Goal: Task Accomplishment & Management: Manage account settings

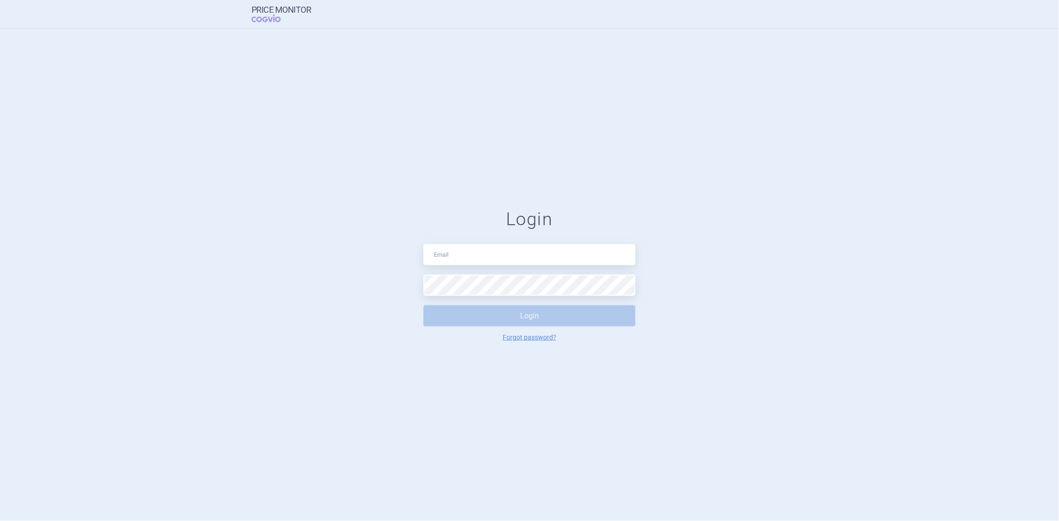
type input "[PERSON_NAME][DOMAIN_NAME][EMAIL_ADDRESS][PERSON_NAME][DOMAIN_NAME]"
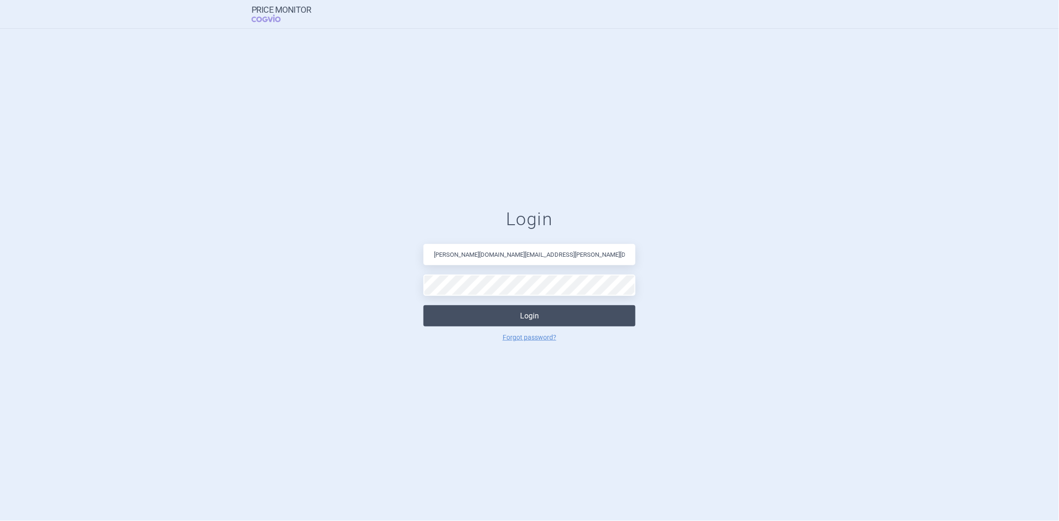
click at [523, 319] on button "Login" at bounding box center [530, 315] width 212 height 21
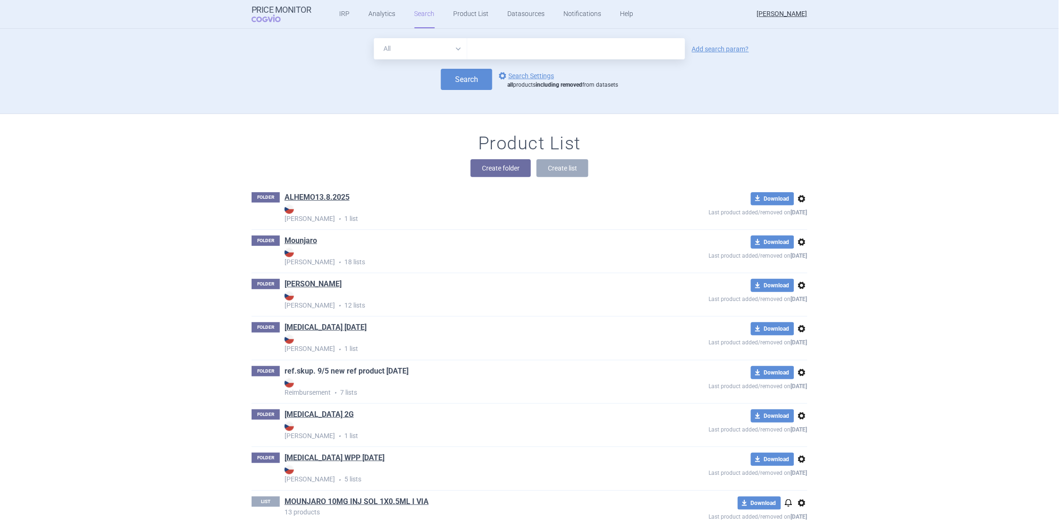
click at [326, 372] on link "ref.skup. 9/5 new ref product [DATE]" at bounding box center [347, 371] width 124 height 10
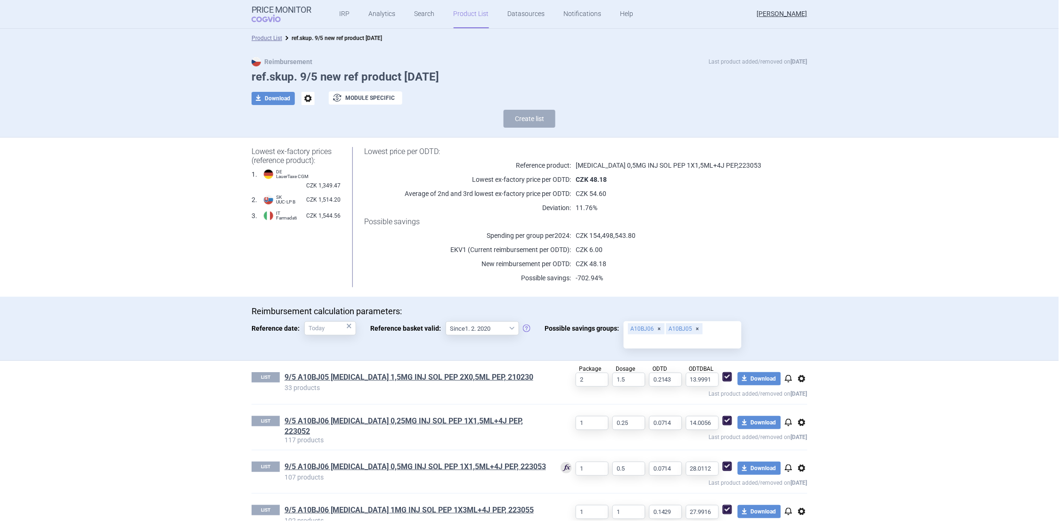
click at [715, 329] on div "A10BJ06 A10BJ05" at bounding box center [683, 334] width 118 height 27
click at [715, 335] on input "Possible savings groups: A10BJ06 A10BJ05" at bounding box center [682, 341] width 111 height 12
type input "a"
click at [681, 341] on input "A10BJ" at bounding box center [682, 341] width 111 height 12
drag, startPoint x: 672, startPoint y: 341, endPoint x: 611, endPoint y: 339, distance: 61.3
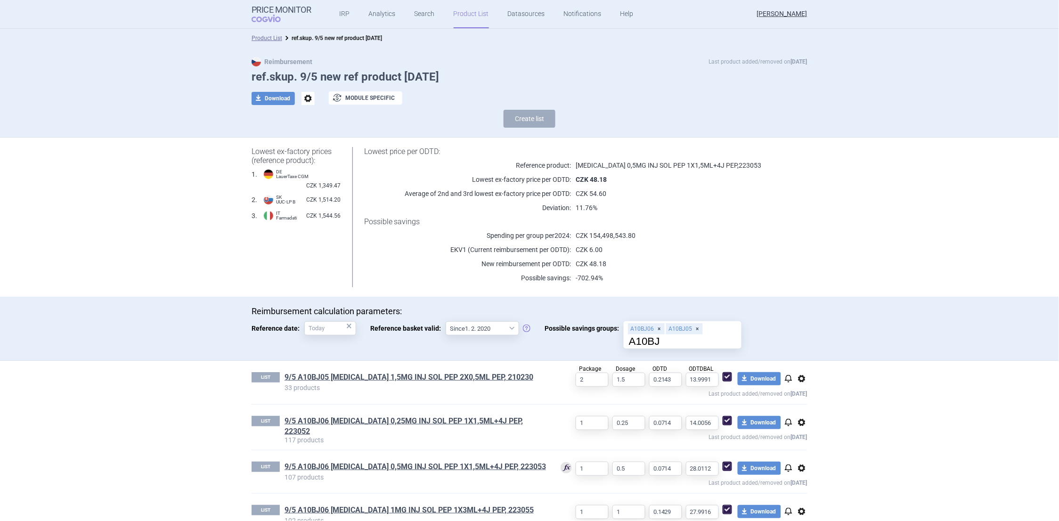
click at [611, 339] on label "Possible savings groups: A10BJ06 A10BJ05 A10BJ" at bounding box center [643, 334] width 197 height 27
click at [661, 342] on input "A10BJ" at bounding box center [682, 341] width 111 height 12
type input "A10BJ05"
drag, startPoint x: 661, startPoint y: 342, endPoint x: 635, endPoint y: 344, distance: 26.5
click at [635, 344] on input "A10BJ05" at bounding box center [682, 341] width 111 height 12
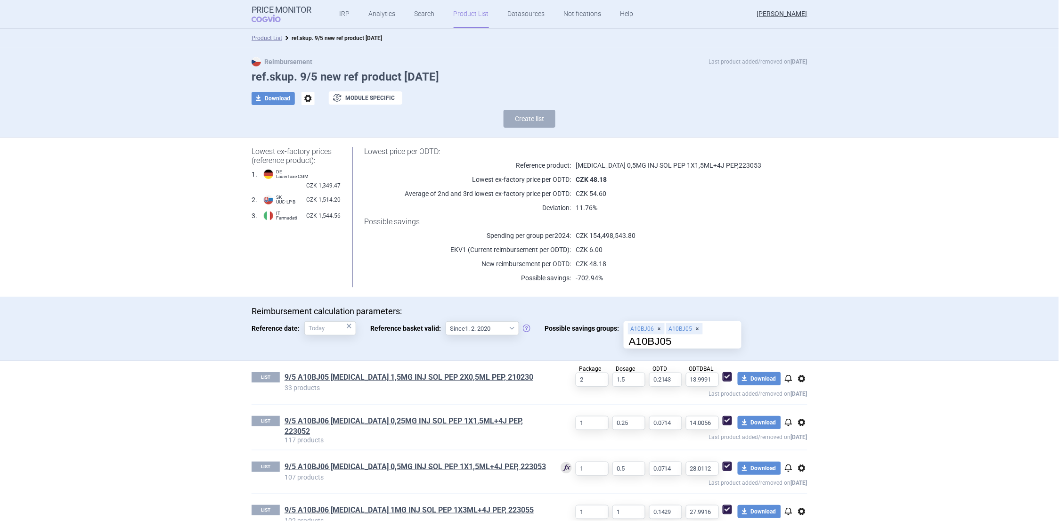
drag, startPoint x: 664, startPoint y: 342, endPoint x: 620, endPoint y: 344, distance: 44.9
click at [627, 344] on input "A10BJ05" at bounding box center [682, 341] width 111 height 12
click at [701, 339] on input "A10BJ05" at bounding box center [682, 341] width 111 height 12
drag, startPoint x: 676, startPoint y: 339, endPoint x: 615, endPoint y: 342, distance: 60.9
click at [615, 342] on label "Possible savings groups: A10BJ06 A10BJ05 A10BJ05" at bounding box center [643, 334] width 197 height 27
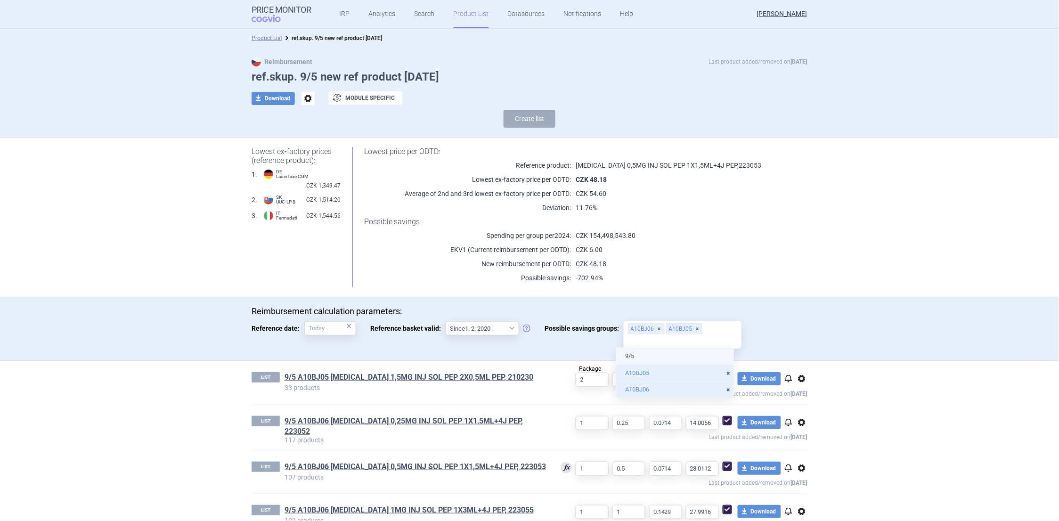
click at [629, 355] on li "9/5" at bounding box center [675, 356] width 118 height 17
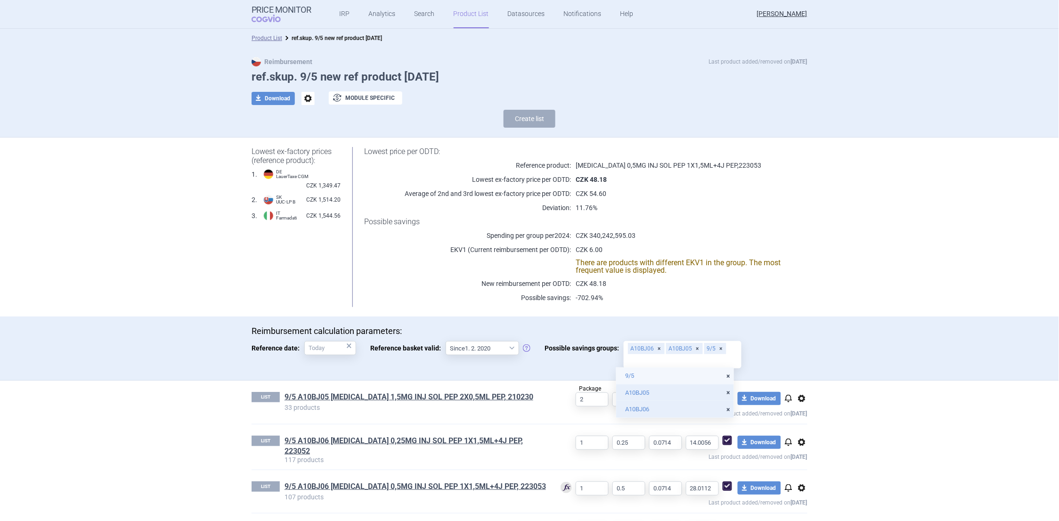
click at [809, 285] on div "Lowest ex-factory prices (reference product): 1 . DE LauerTaxe [MEDICAL_DATA] C…" at bounding box center [530, 227] width 594 height 179
click at [712, 348] on div "9/5" at bounding box center [715, 348] width 22 height 11
click at [712, 355] on input "Possible savings groups: A10BJ06 A10BJ05 9/5" at bounding box center [682, 361] width 111 height 12
click at [739, 288] on div "Lowest price per ODTD: Reference product: [MEDICAL_DATA] 0,5MG INJ SOL PEP 1X1,…" at bounding box center [574, 227] width 467 height 160
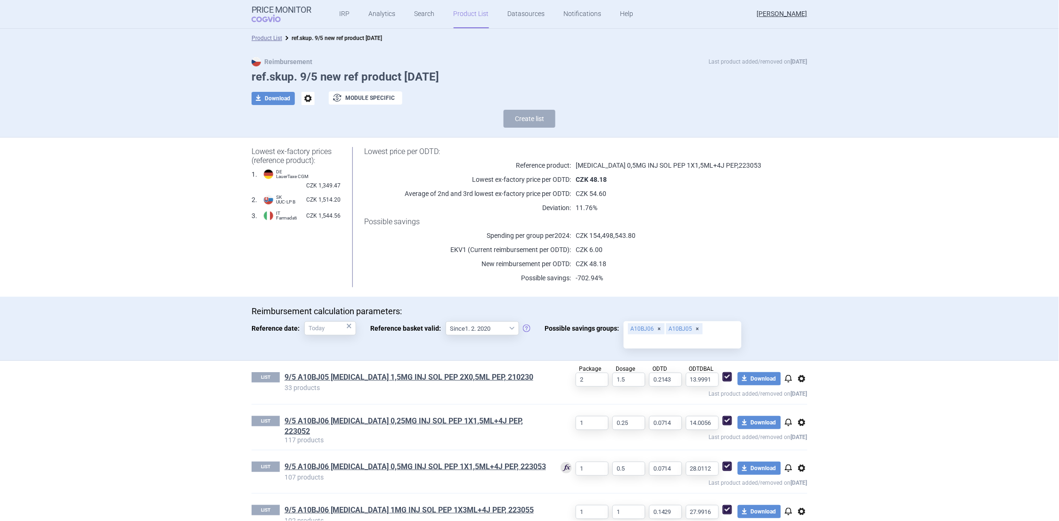
click at [466, 10] on link "Product List" at bounding box center [471, 14] width 35 height 28
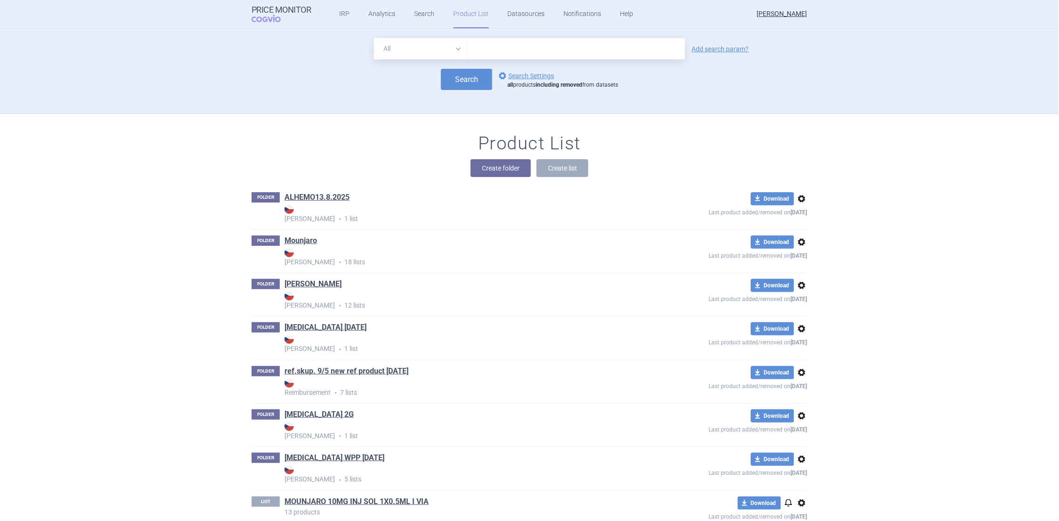
scroll to position [33, 0]
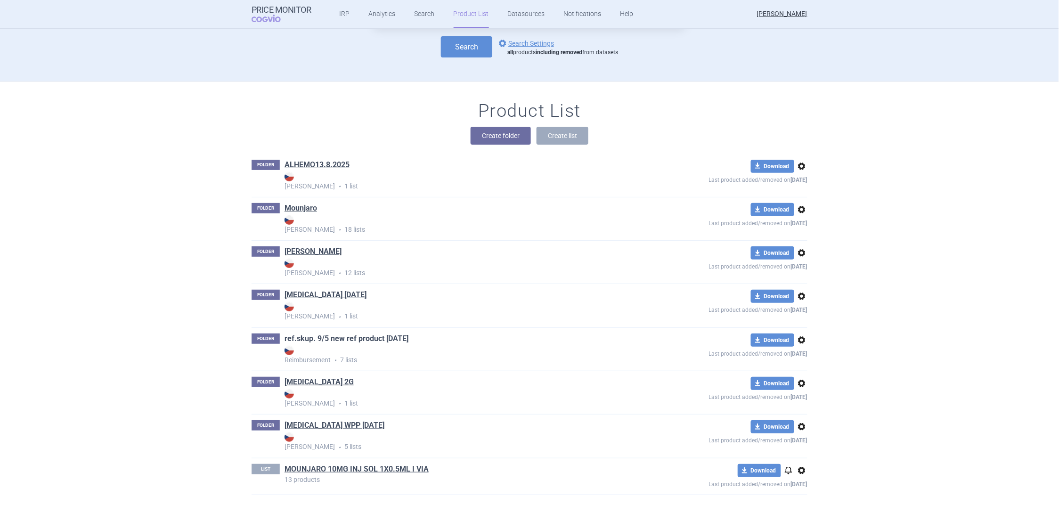
click at [287, 335] on link "ref.skup. 9/5 new ref product [DATE]" at bounding box center [347, 339] width 124 height 10
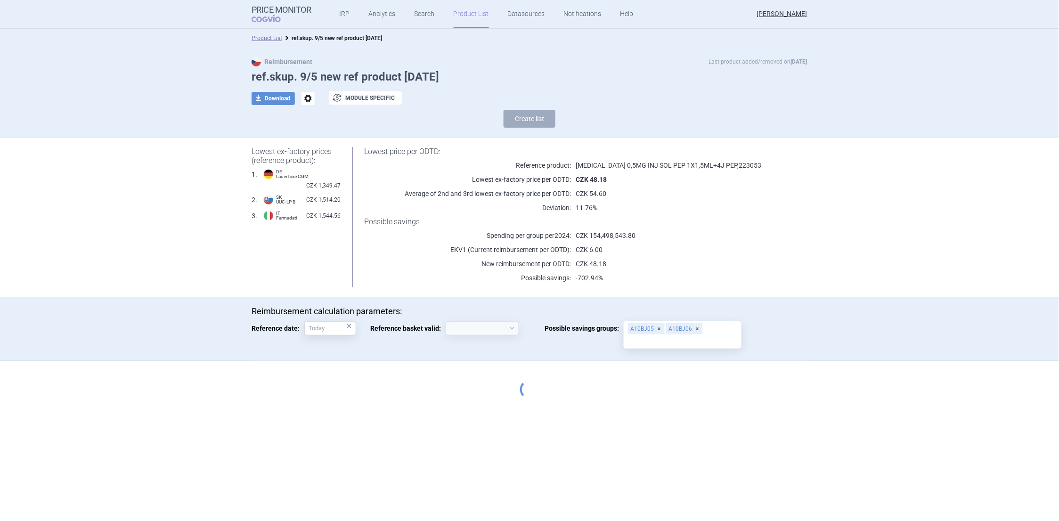
select select "[DATE]"
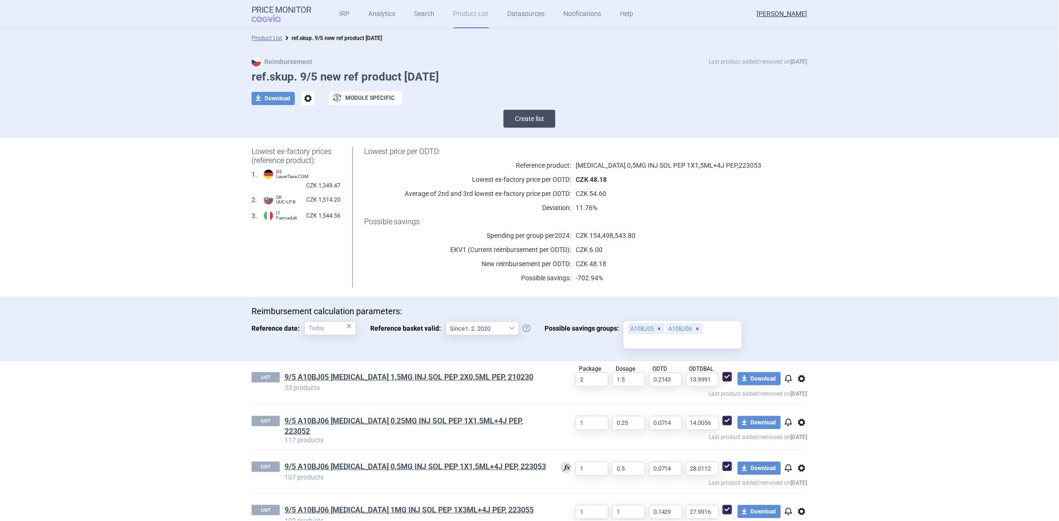
click at [523, 118] on button "Create list" at bounding box center [530, 119] width 52 height 18
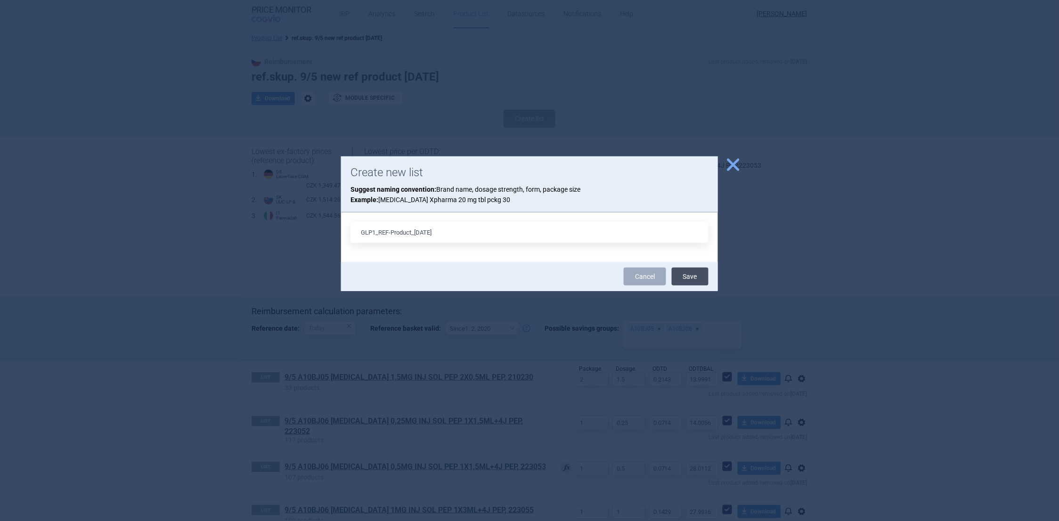
type input "GLP1_REF-Product_[DATE]"
click at [700, 274] on button "Save" at bounding box center [690, 277] width 37 height 18
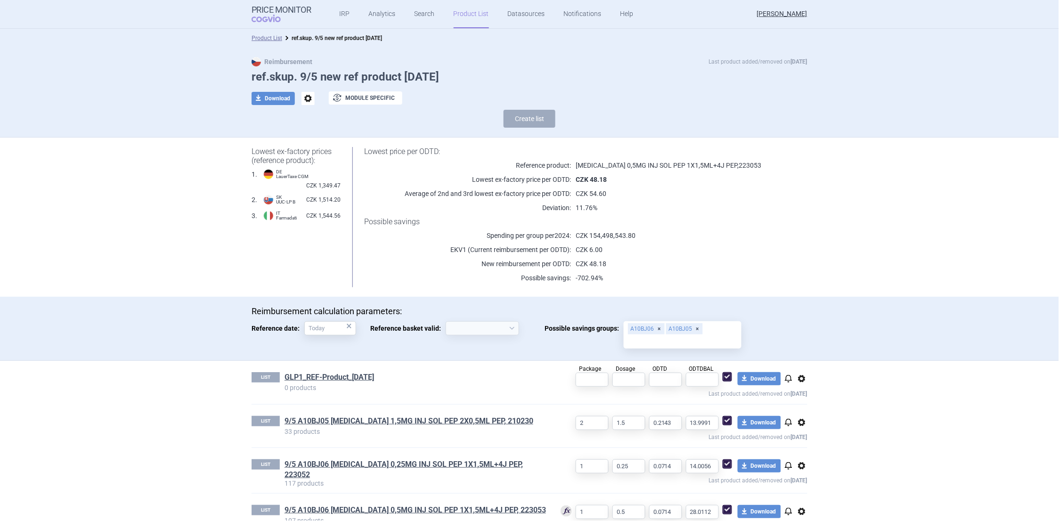
select select "[DATE]"
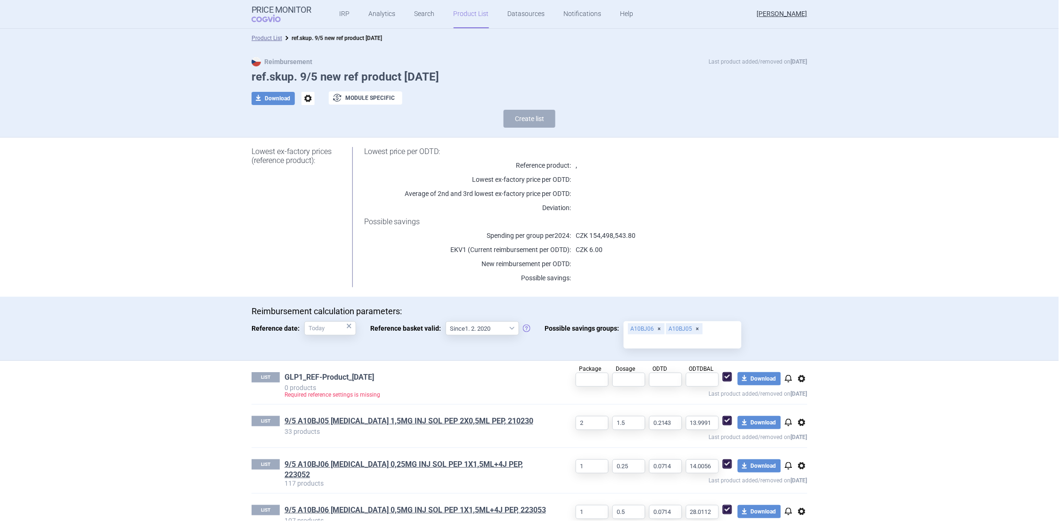
click at [302, 377] on link "GLP1_REF-Product_[DATE]" at bounding box center [330, 377] width 90 height 10
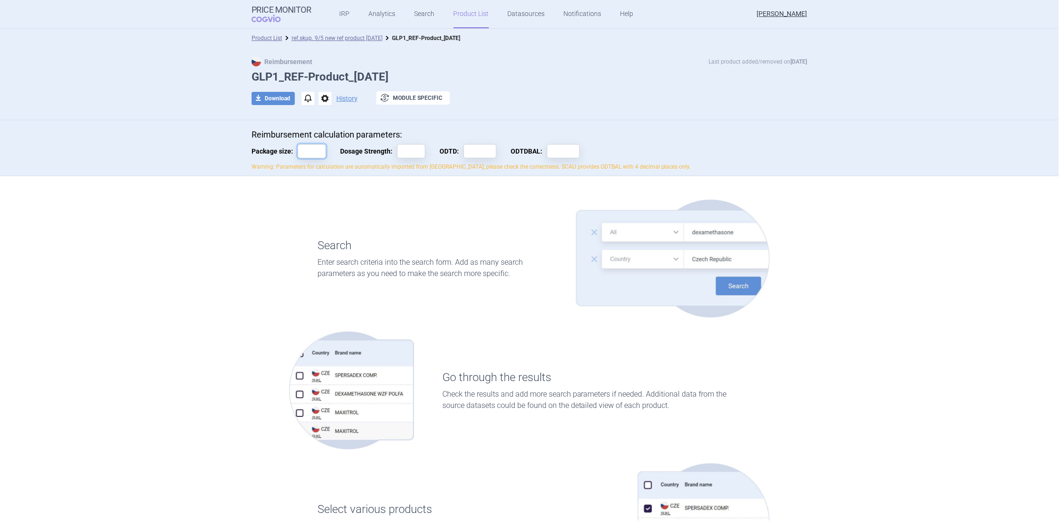
click at [304, 152] on input "Package size:" at bounding box center [312, 151] width 28 height 14
click at [433, 122] on div "Reimbursement calculation parameters: Package size: Dosage Strength: ODTD: ODTD…" at bounding box center [529, 148] width 1059 height 56
click at [467, 15] on link "Product List" at bounding box center [471, 14] width 35 height 28
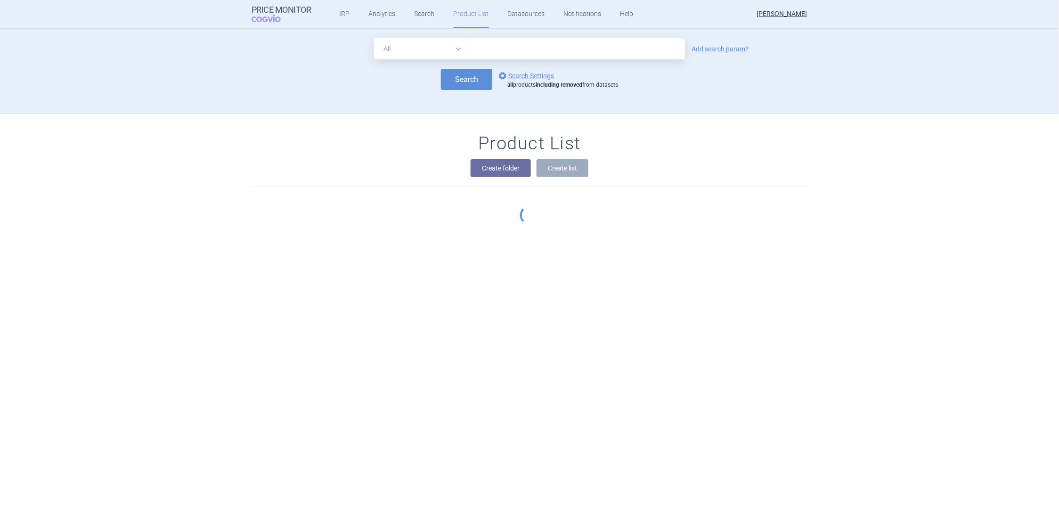
scroll to position [33, 0]
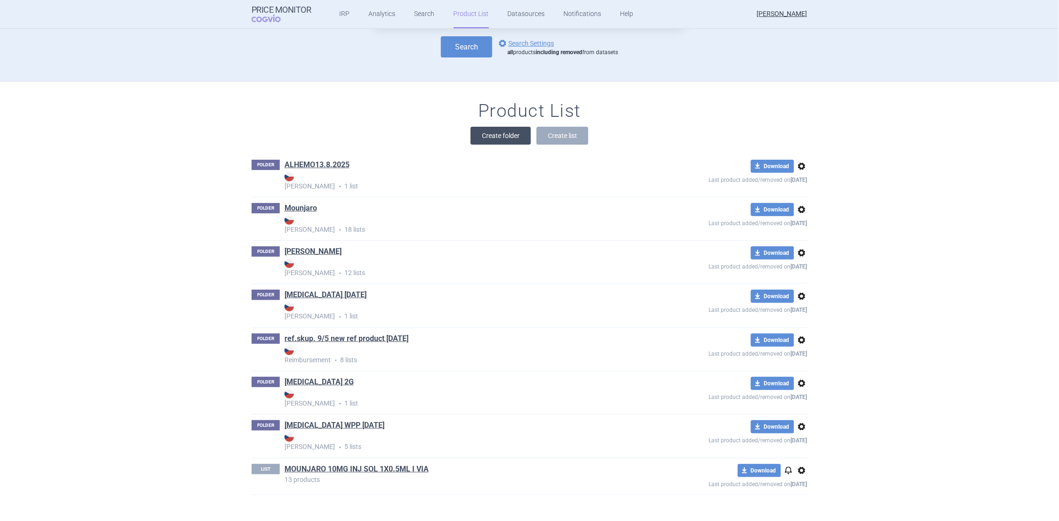
click at [492, 129] on button "Create folder" at bounding box center [501, 136] width 60 height 18
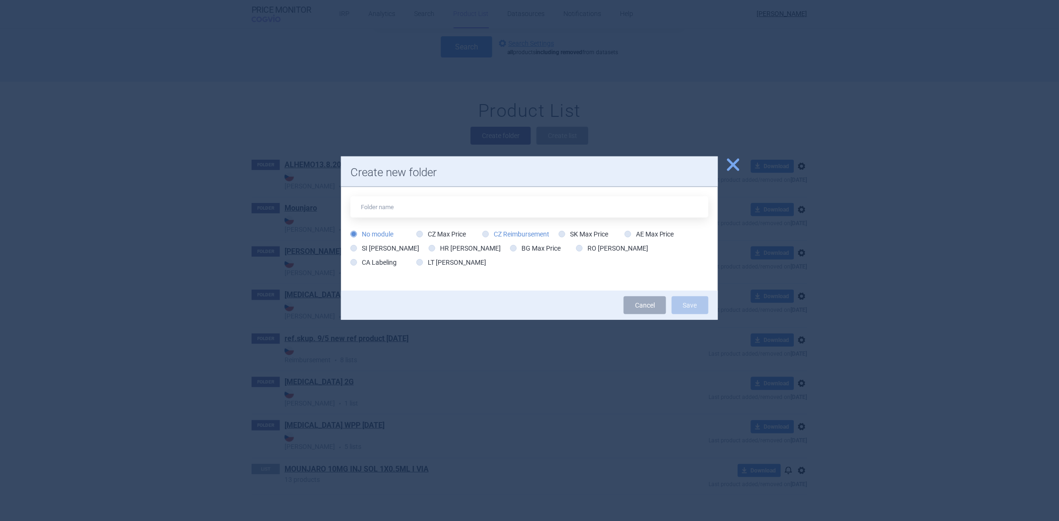
click at [485, 235] on icon at bounding box center [485, 234] width 7 height 7
click at [485, 235] on input "CZ Reimbursement" at bounding box center [487, 234] width 9 height 9
radio input "true"
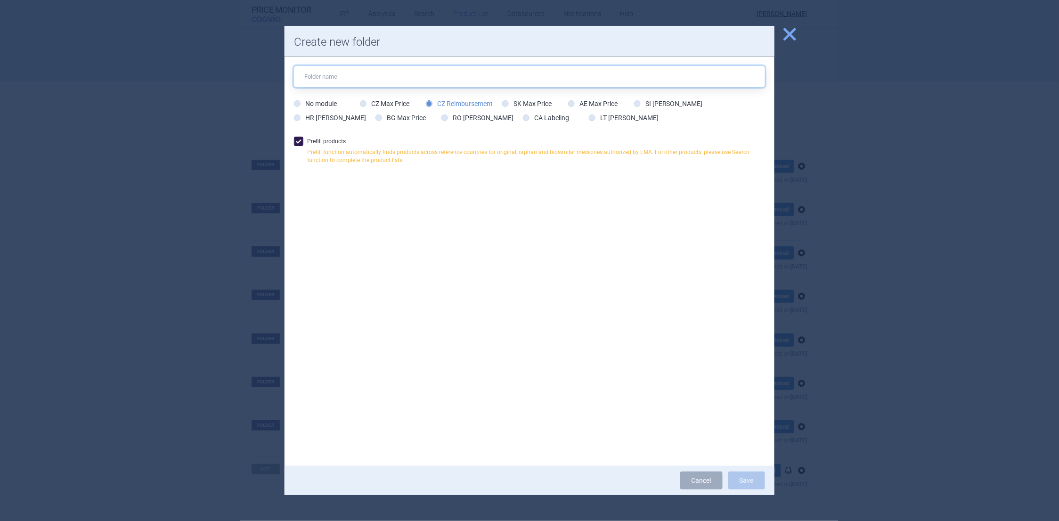
click at [330, 74] on input "text" at bounding box center [529, 76] width 471 height 21
type input "ref.skup. 9/5 new ref product [DATE]"
click at [748, 480] on button "Save" at bounding box center [746, 481] width 37 height 18
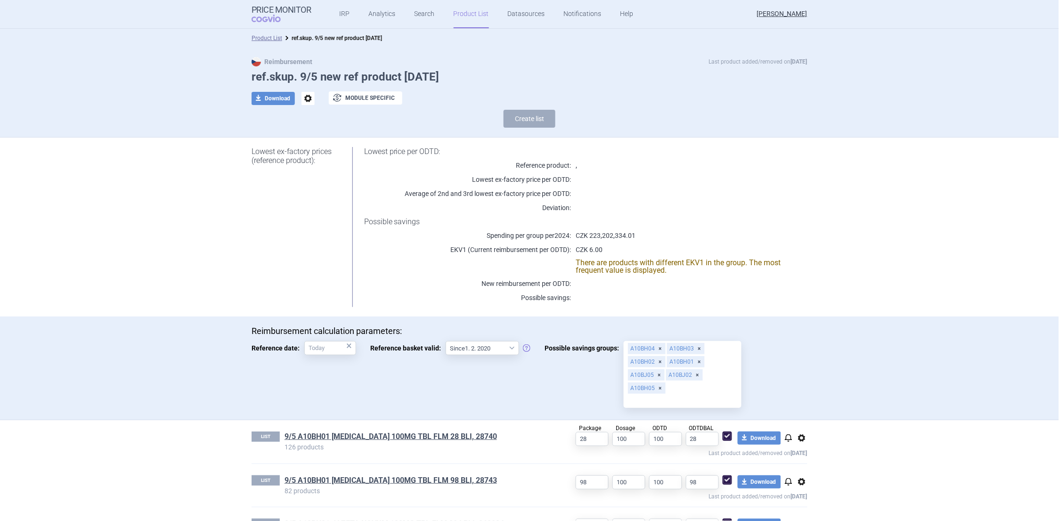
click at [652, 349] on div "A10BH04" at bounding box center [647, 348] width 38 height 11
click at [652, 395] on input "Possible savings groups: A10BH04 A10BH03 A10BH02 A10BH01 A10BJ05 A10BJ02 A10BH05" at bounding box center [682, 401] width 111 height 12
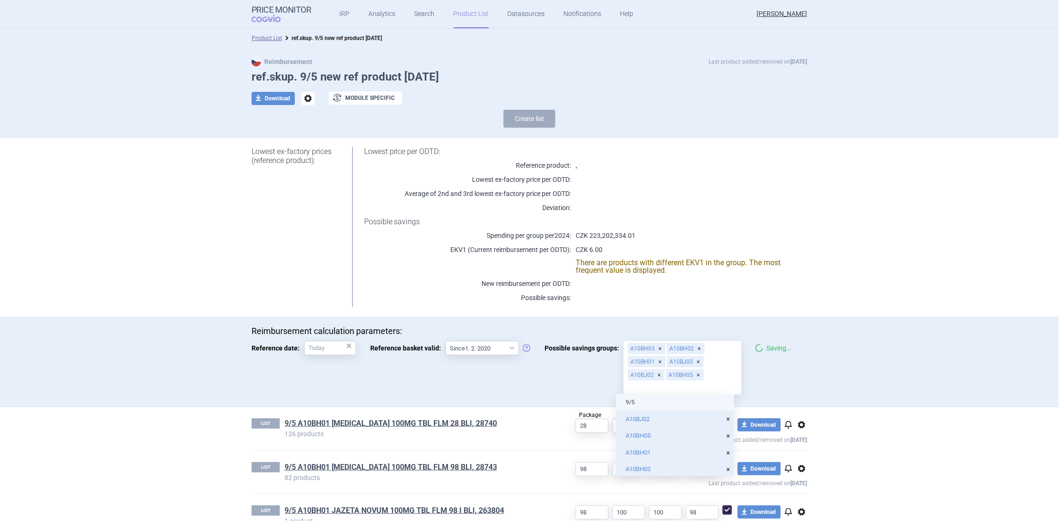
click at [652, 349] on div "A10BH03" at bounding box center [647, 348] width 38 height 11
click at [652, 382] on input "Possible savings groups: A10BH03 A10BH02 A10BH01 A10BJ05 A10BJ02 A10BH05" at bounding box center [682, 388] width 111 height 12
click at [652, 349] on div "A10BH02" at bounding box center [647, 348] width 38 height 11
click at [652, 382] on input "Possible savings groups: A10BH02 A10BH01 A10BJ05 A10BJ02 A10BH05" at bounding box center [682, 388] width 111 height 12
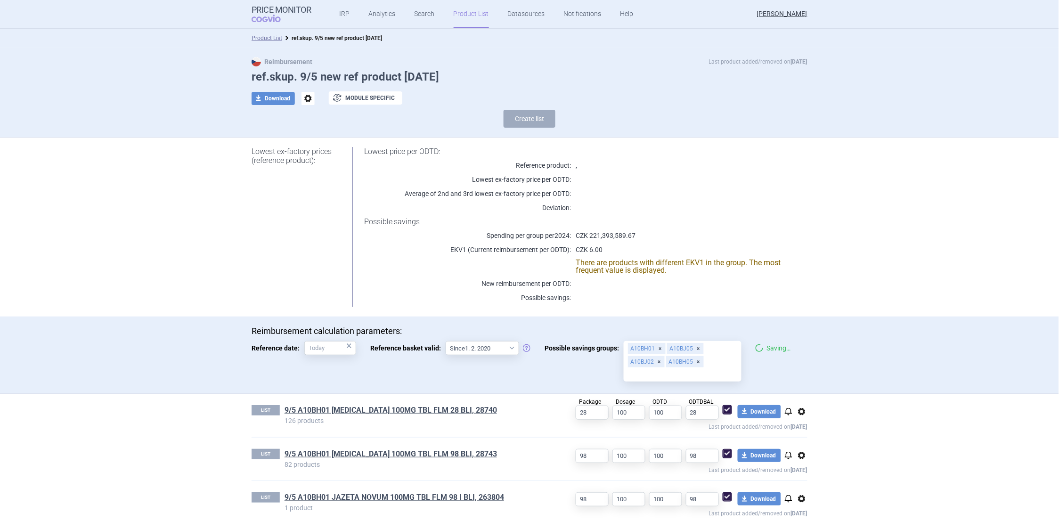
click at [652, 349] on div "A10BH01" at bounding box center [647, 348] width 38 height 11
click at [652, 368] on input "Possible savings groups: A10BH01 A10BJ05 A10BJ02 A10BH05" at bounding box center [682, 374] width 111 height 12
click at [768, 300] on p at bounding box center [678, 297] width 212 height 9
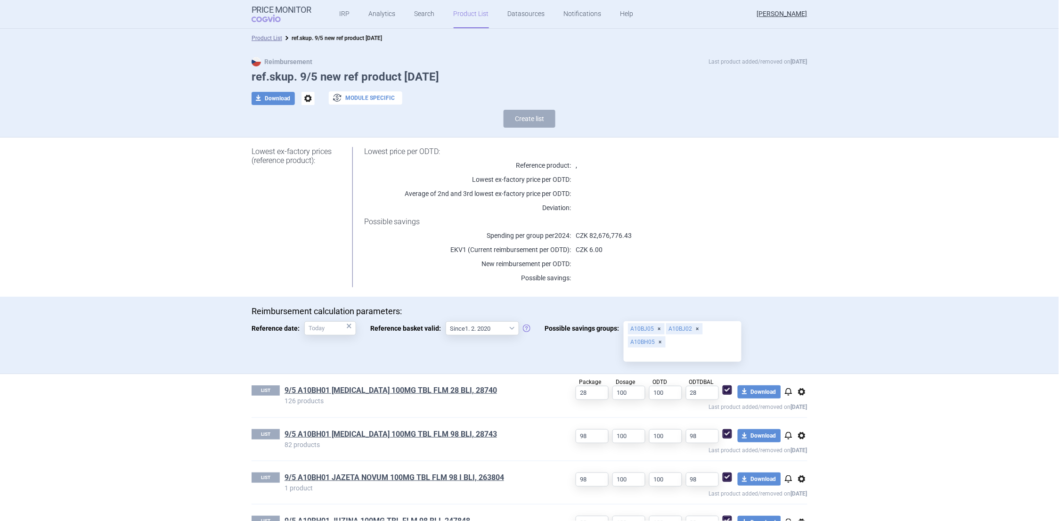
click at [359, 98] on button "exchange Module specific" at bounding box center [366, 97] width 74 height 13
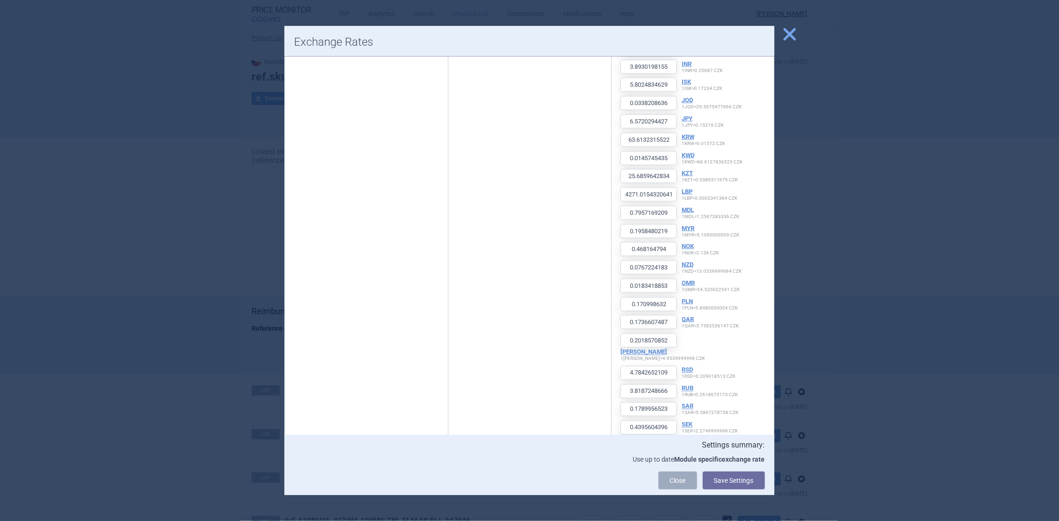
scroll to position [439, 0]
click at [731, 478] on button "Save Settings" at bounding box center [734, 481] width 62 height 18
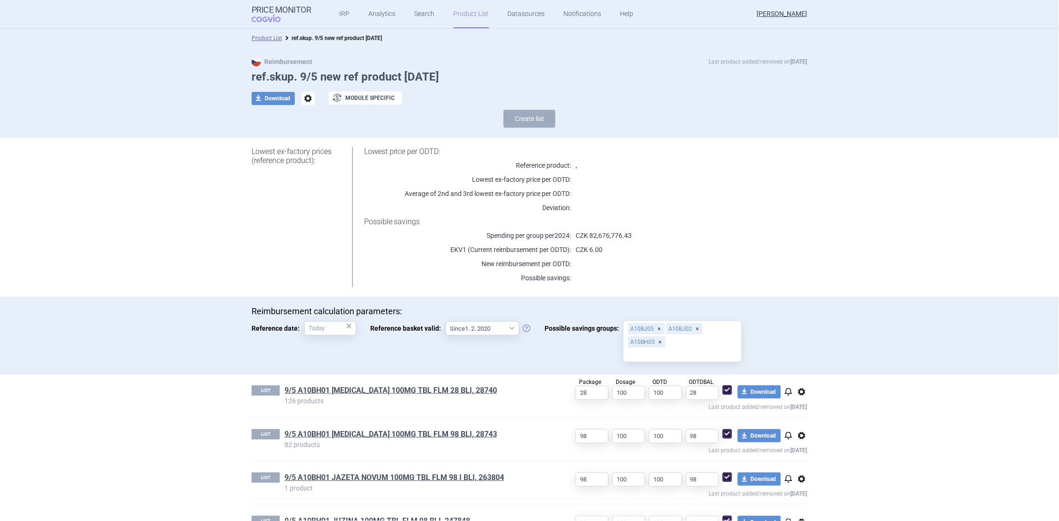
click at [721, 245] on p "CZK 6.00" at bounding box center [678, 249] width 212 height 9
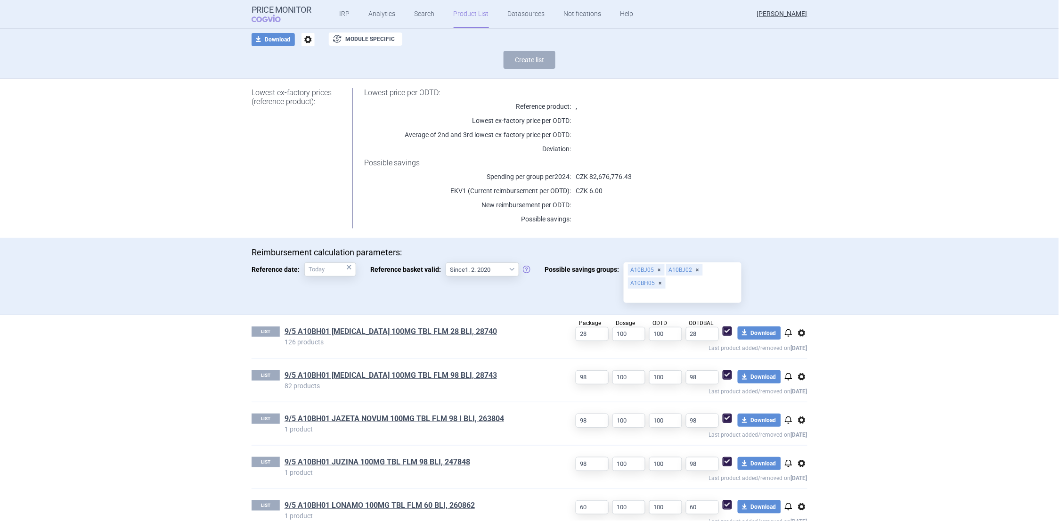
scroll to position [177, 0]
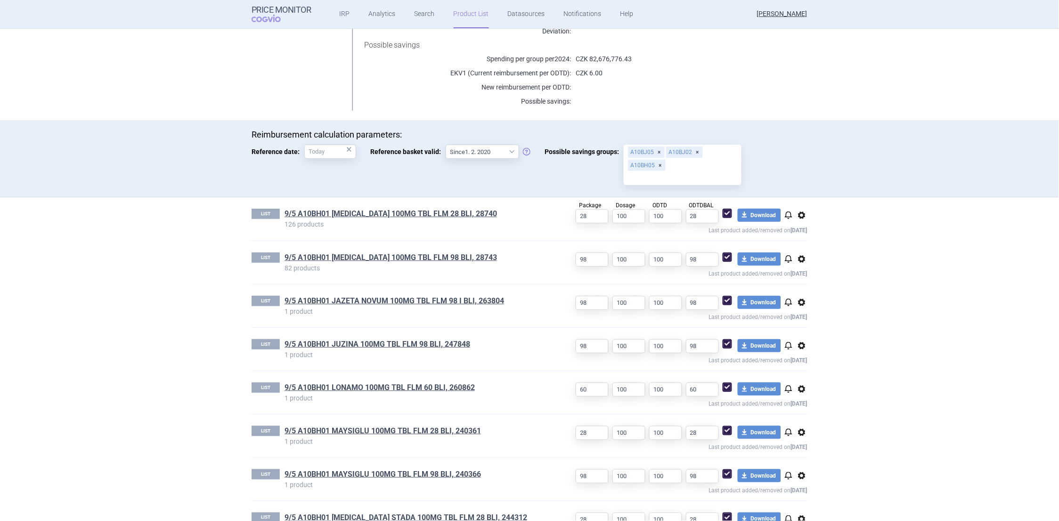
click at [796, 215] on span "options" at bounding box center [801, 215] width 11 height 11
click at [792, 268] on button "Delete" at bounding box center [798, 270] width 30 height 14
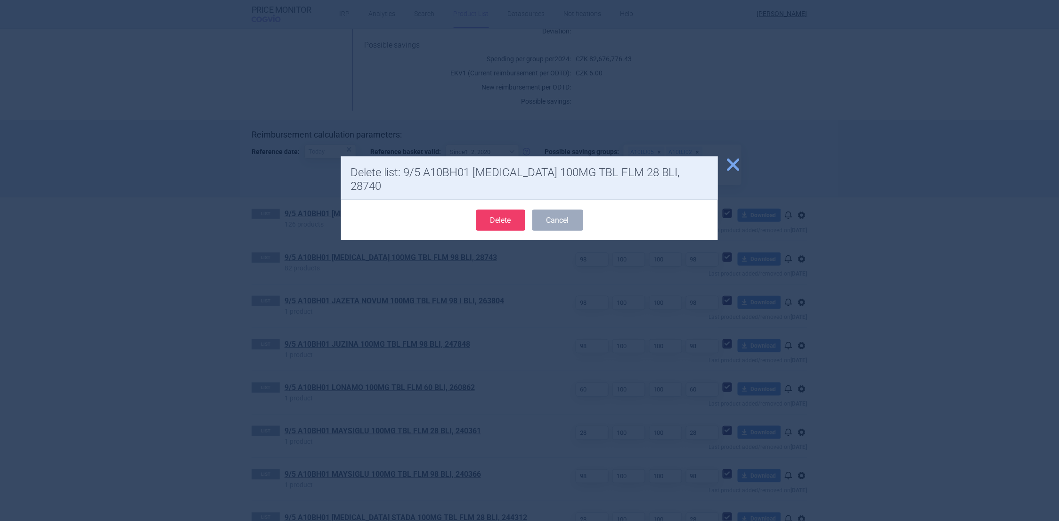
click at [496, 210] on button "Delete" at bounding box center [500, 220] width 49 height 21
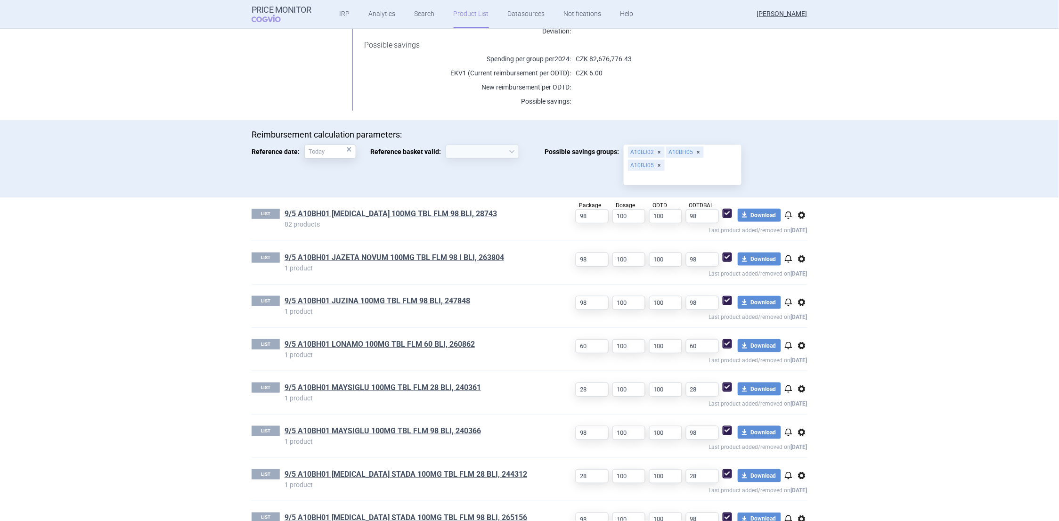
select select "[DATE]"
click at [798, 214] on span "options" at bounding box center [801, 215] width 11 height 11
click at [795, 266] on button "Delete" at bounding box center [798, 270] width 30 height 14
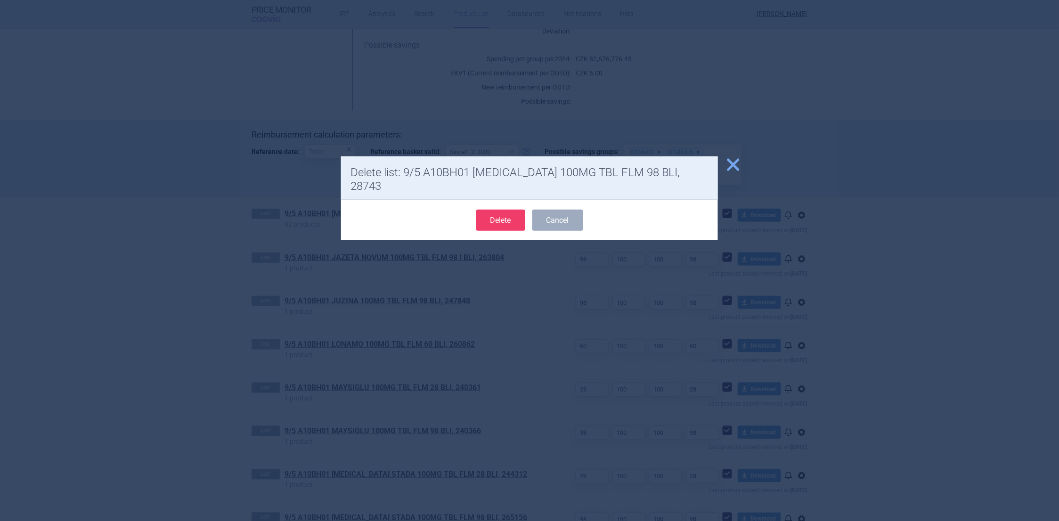
click at [498, 210] on button "Delete" at bounding box center [500, 220] width 49 height 21
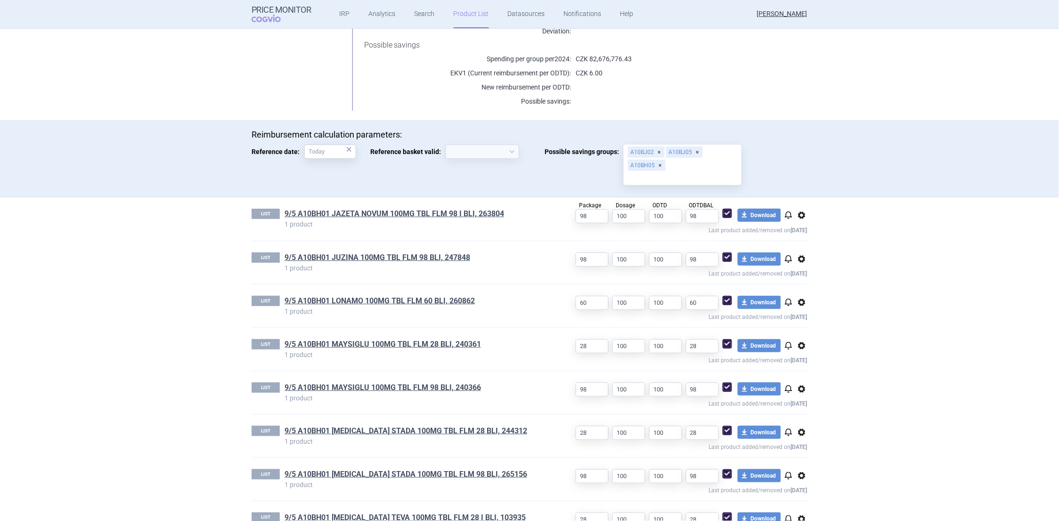
select select "[DATE]"
click at [801, 213] on span "options" at bounding box center [801, 215] width 11 height 11
click at [796, 267] on button "Delete" at bounding box center [798, 270] width 30 height 14
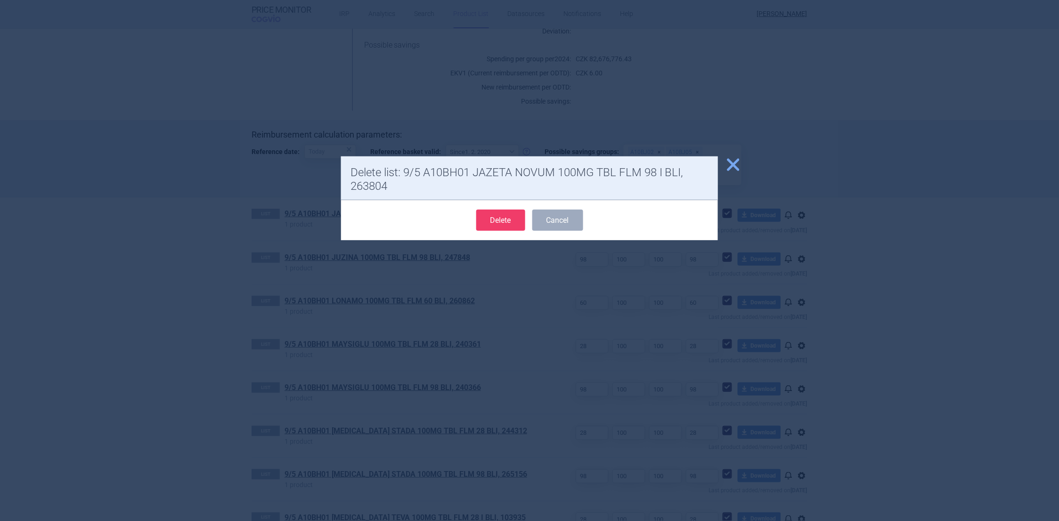
click at [499, 220] on button "Delete" at bounding box center [500, 220] width 49 height 21
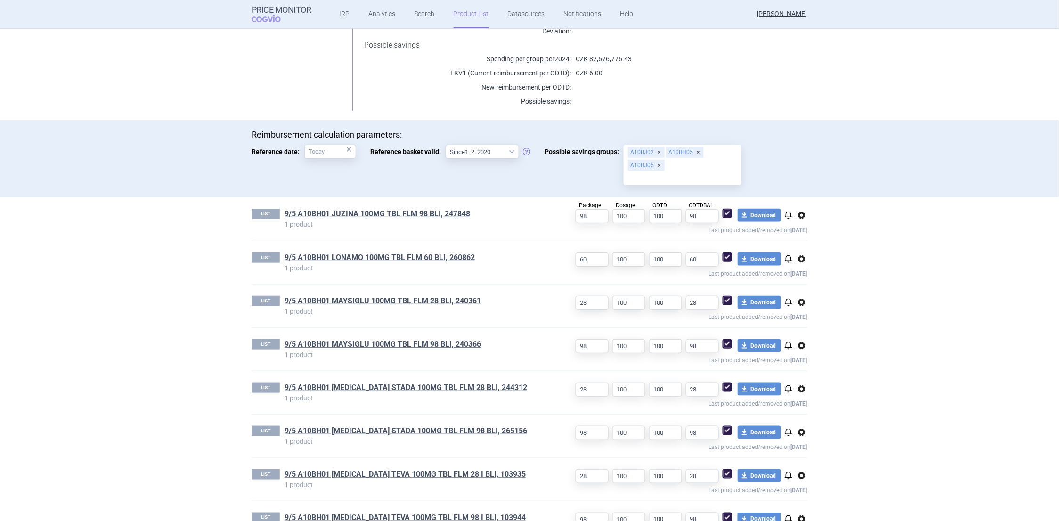
click at [797, 213] on span "options" at bounding box center [801, 215] width 11 height 11
click at [797, 271] on button "Delete" at bounding box center [798, 270] width 30 height 14
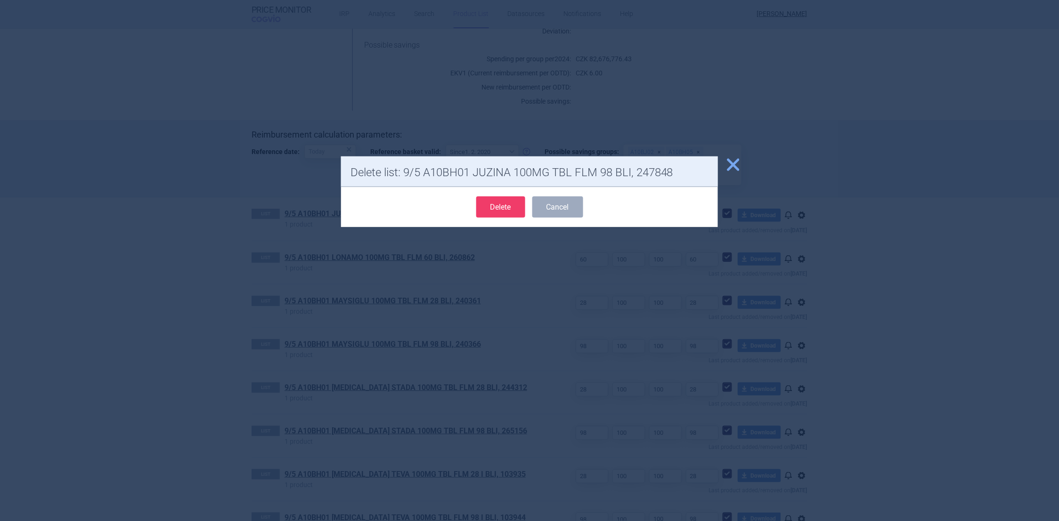
click at [503, 212] on button "Delete" at bounding box center [500, 206] width 49 height 21
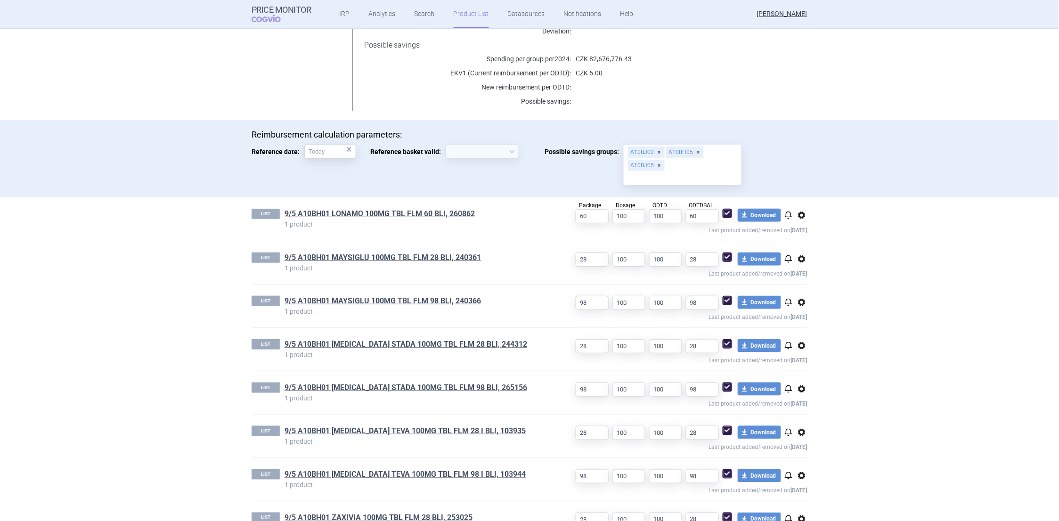
select select "[DATE]"
click at [796, 217] on span "options" at bounding box center [801, 215] width 11 height 11
click at [794, 266] on button "Delete" at bounding box center [798, 270] width 30 height 14
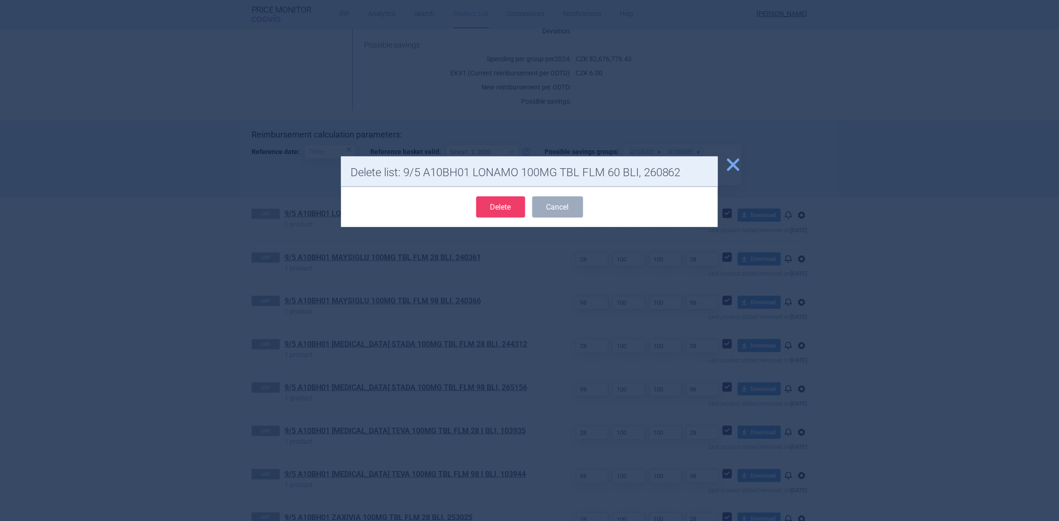
click at [512, 207] on button "Delete" at bounding box center [500, 206] width 49 height 21
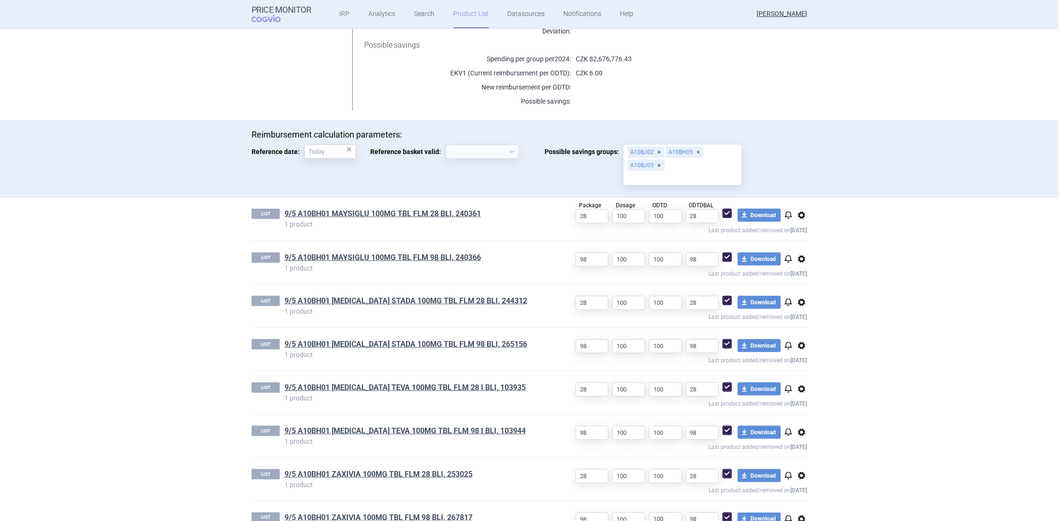
select select "[DATE]"
click at [800, 215] on span "options" at bounding box center [801, 215] width 11 height 11
click at [801, 266] on button "Delete" at bounding box center [798, 270] width 30 height 14
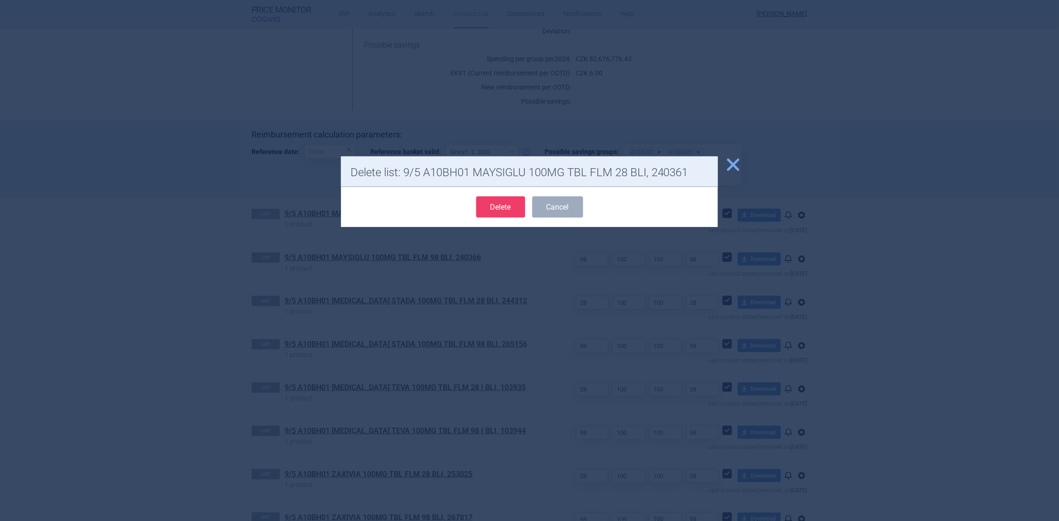
click at [490, 201] on button "Delete" at bounding box center [500, 206] width 49 height 21
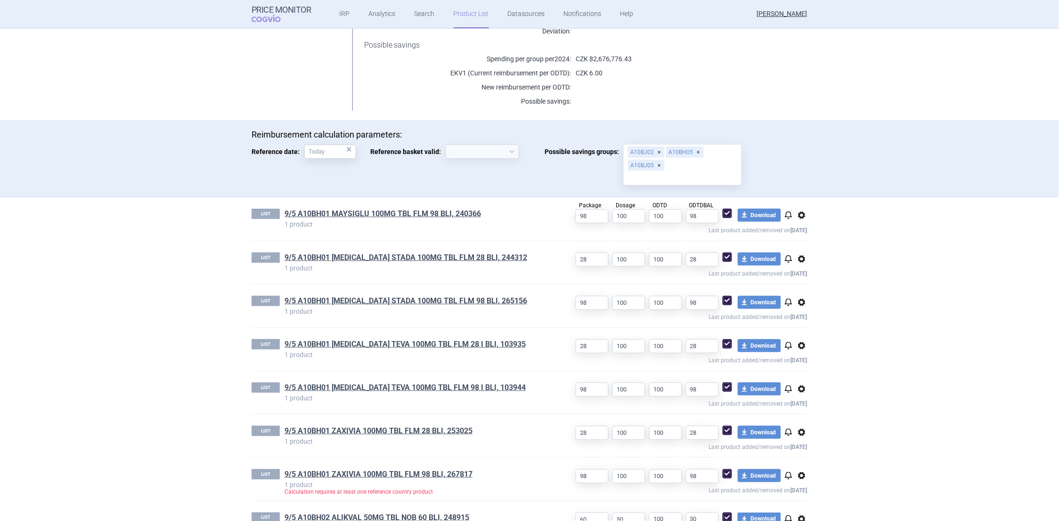
select select "[DATE]"
click at [796, 214] on span "options" at bounding box center [801, 215] width 11 height 11
click at [794, 271] on button "Delete" at bounding box center [798, 270] width 30 height 14
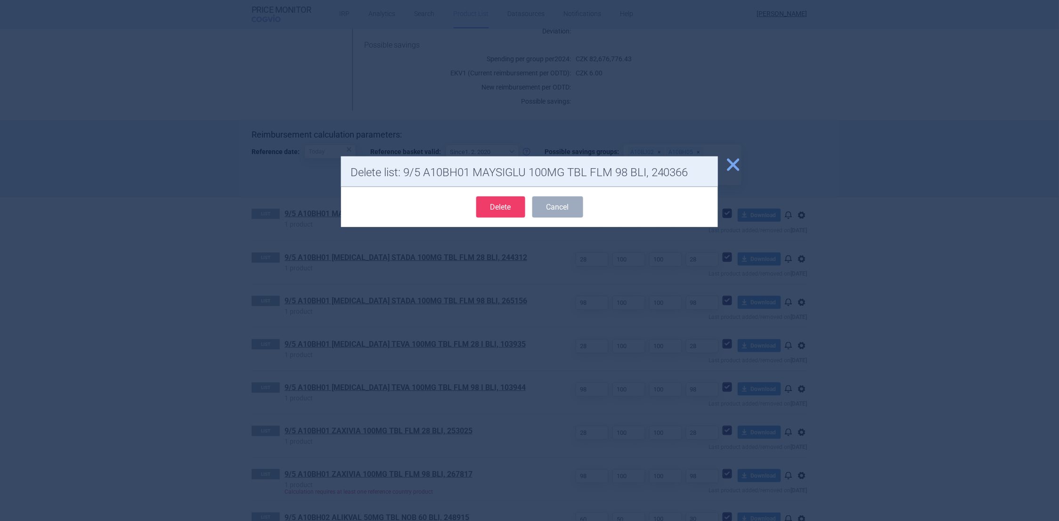
click at [504, 210] on button "Delete" at bounding box center [500, 206] width 49 height 21
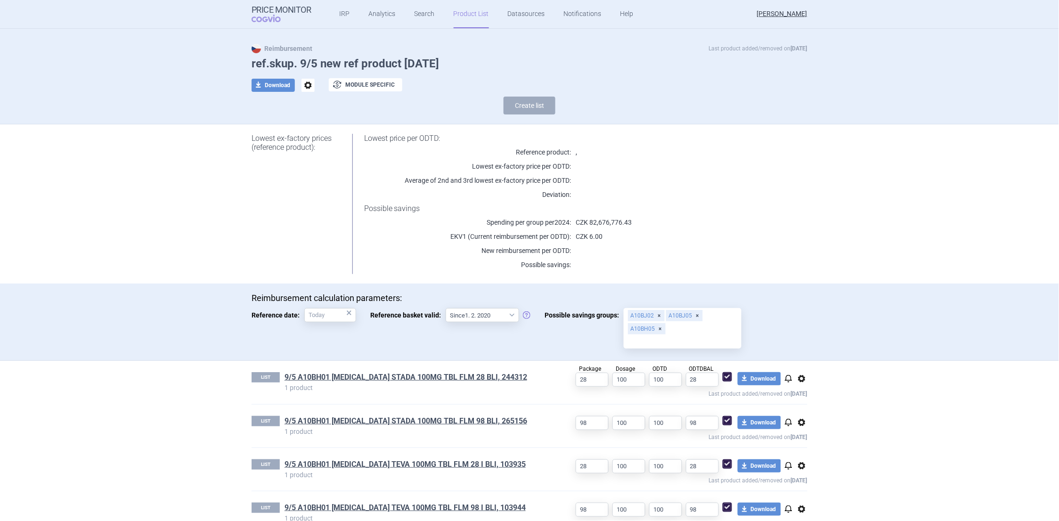
scroll to position [0, 0]
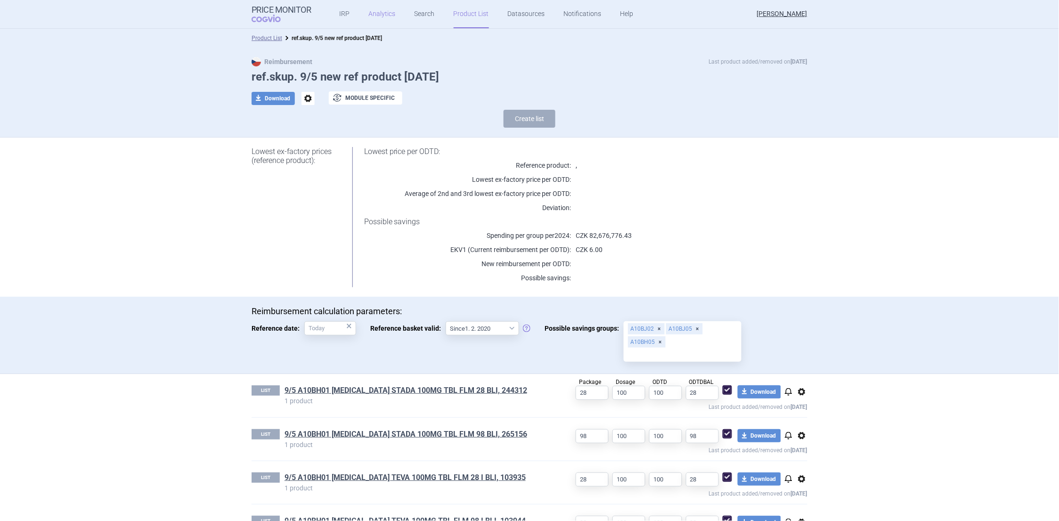
click at [374, 12] on link "Analytics" at bounding box center [382, 14] width 27 height 28
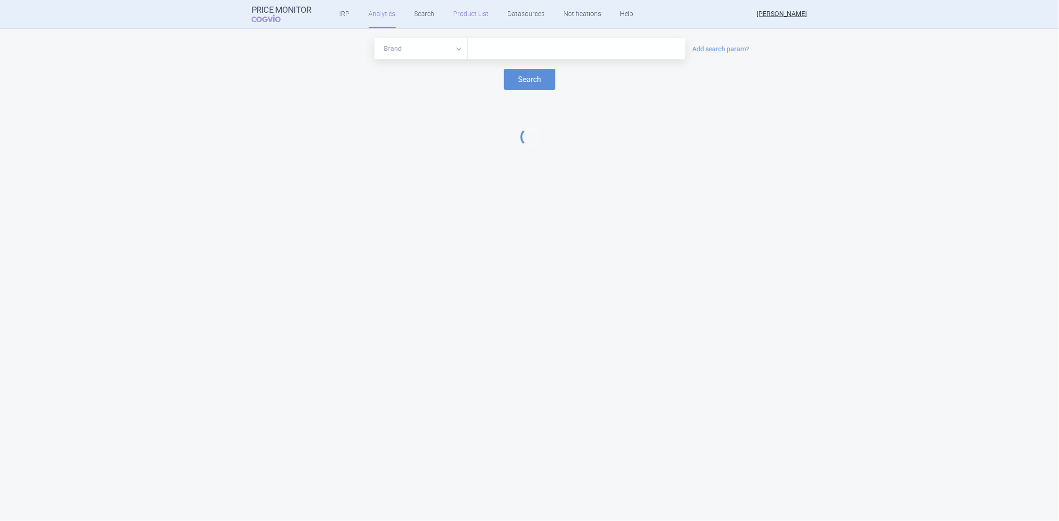
click at [459, 14] on link "Product List" at bounding box center [471, 14] width 35 height 28
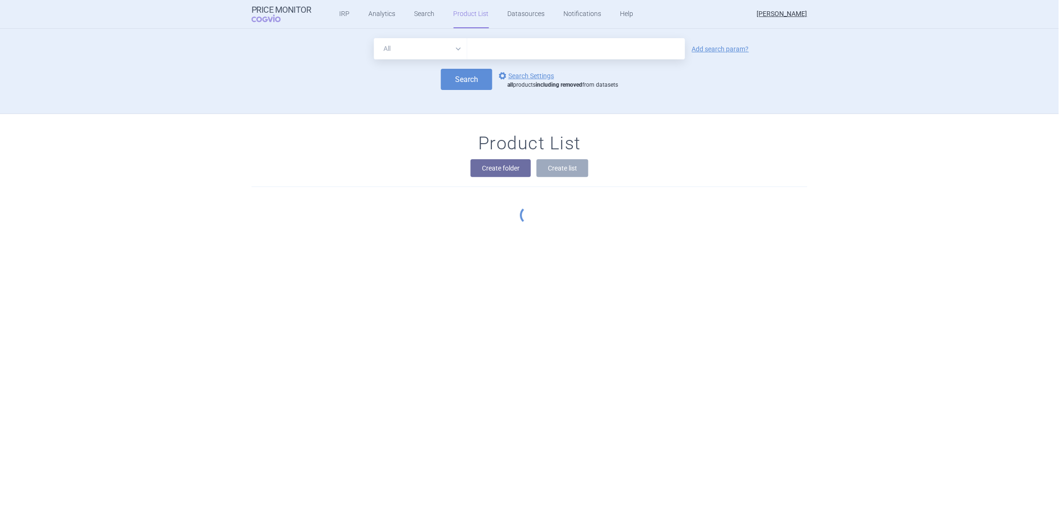
scroll to position [76, 0]
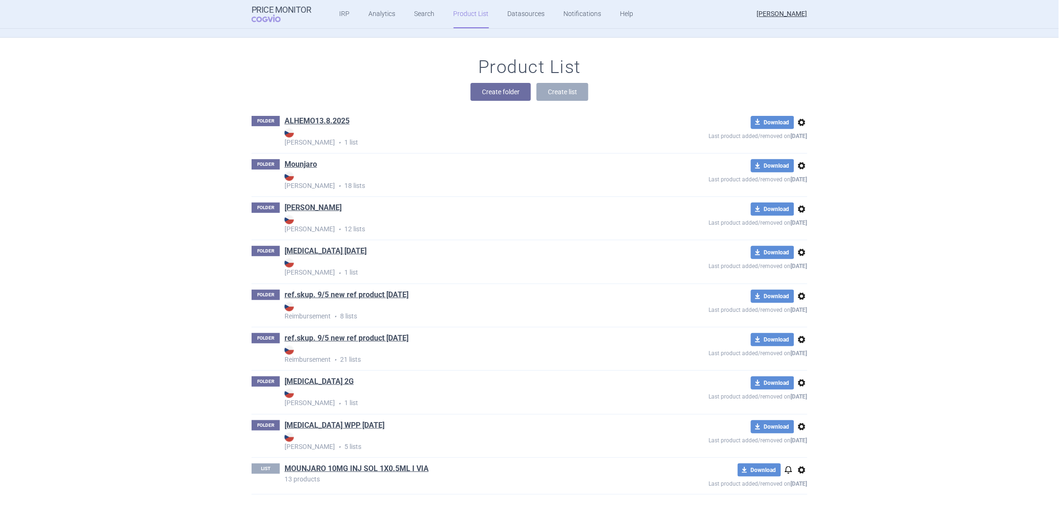
click at [796, 336] on span "options" at bounding box center [801, 339] width 11 height 11
click at [803, 394] on button "Delete" at bounding box center [798, 394] width 30 height 14
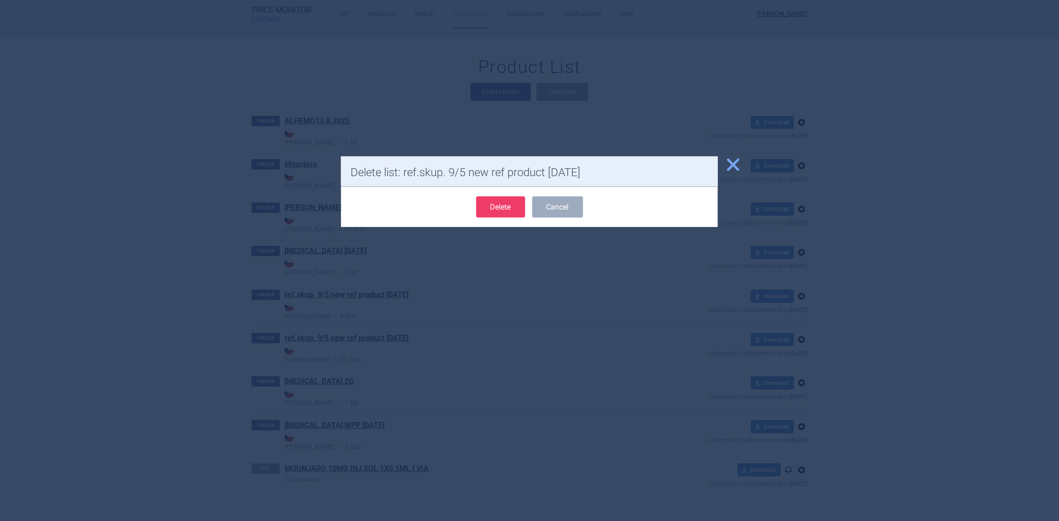
click at [514, 213] on button "Delete" at bounding box center [500, 206] width 49 height 21
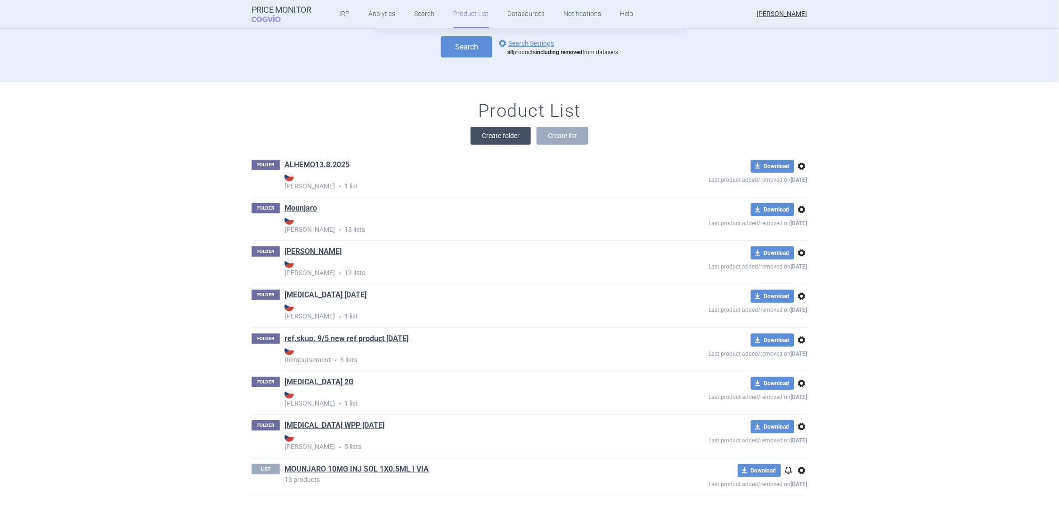
click at [482, 140] on button "Create folder" at bounding box center [501, 136] width 60 height 18
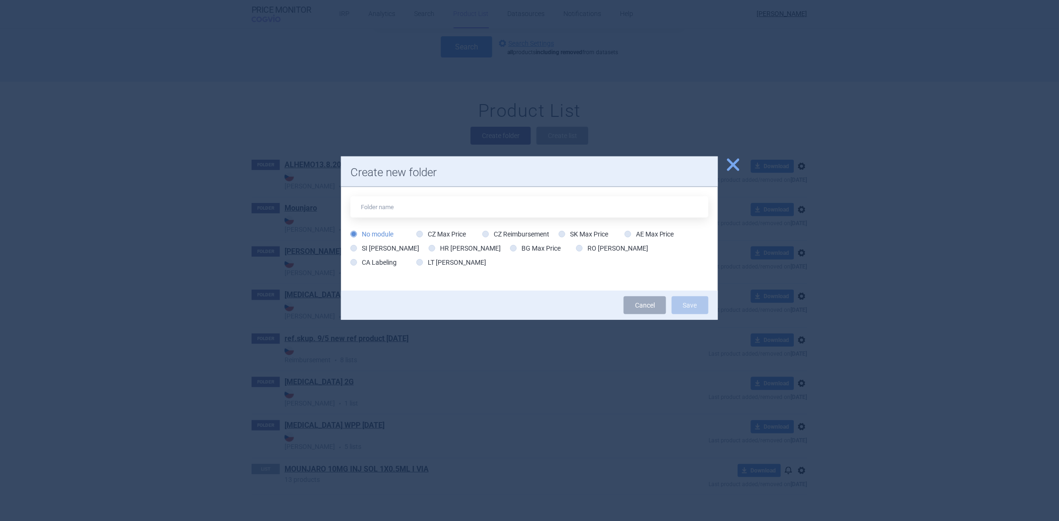
click at [384, 203] on input "text" at bounding box center [530, 206] width 358 height 21
type input "GLP1_REF-Product_[DATE]"
click at [486, 234] on icon at bounding box center [485, 234] width 7 height 7
click at [486, 234] on input "CZ Reimbursement" at bounding box center [487, 234] width 9 height 9
radio input "true"
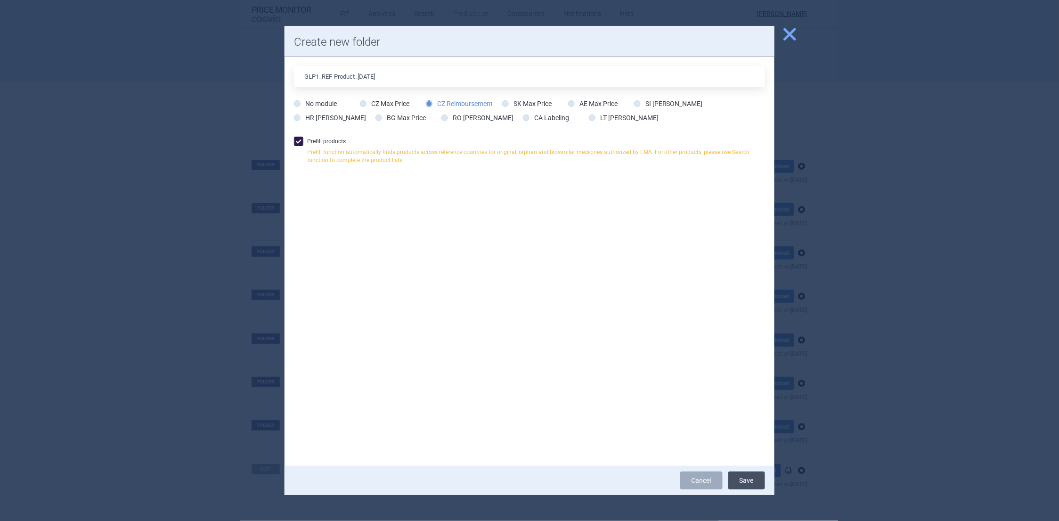
click at [749, 482] on button "Save" at bounding box center [746, 481] width 37 height 18
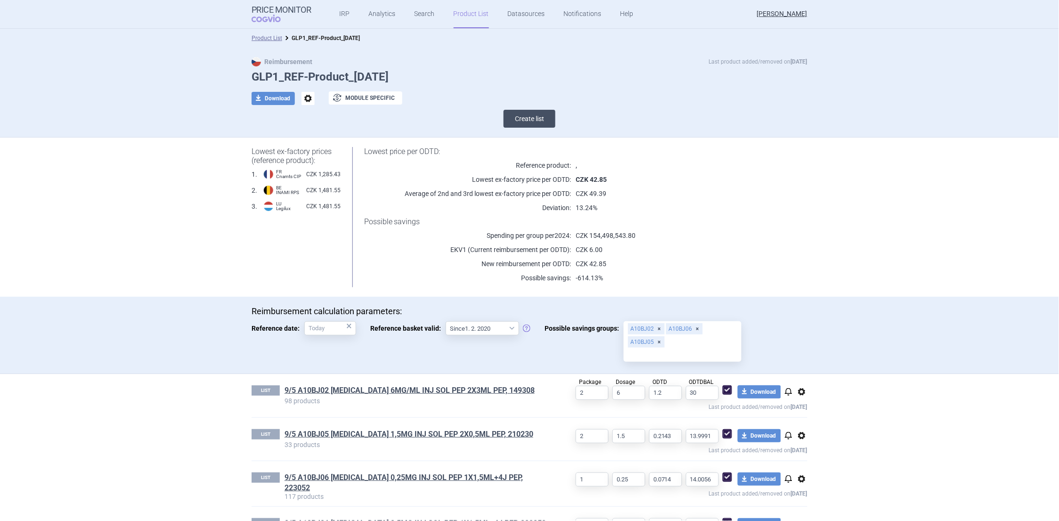
click at [518, 122] on button "Create list" at bounding box center [530, 119] width 52 height 18
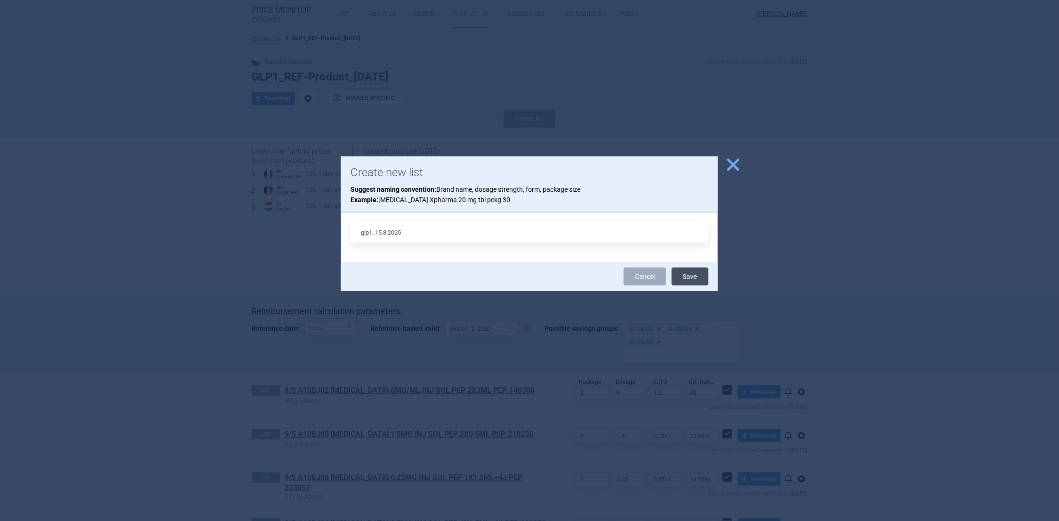
type input "glp1_15.8.2025"
click at [687, 276] on button "Save" at bounding box center [690, 277] width 37 height 18
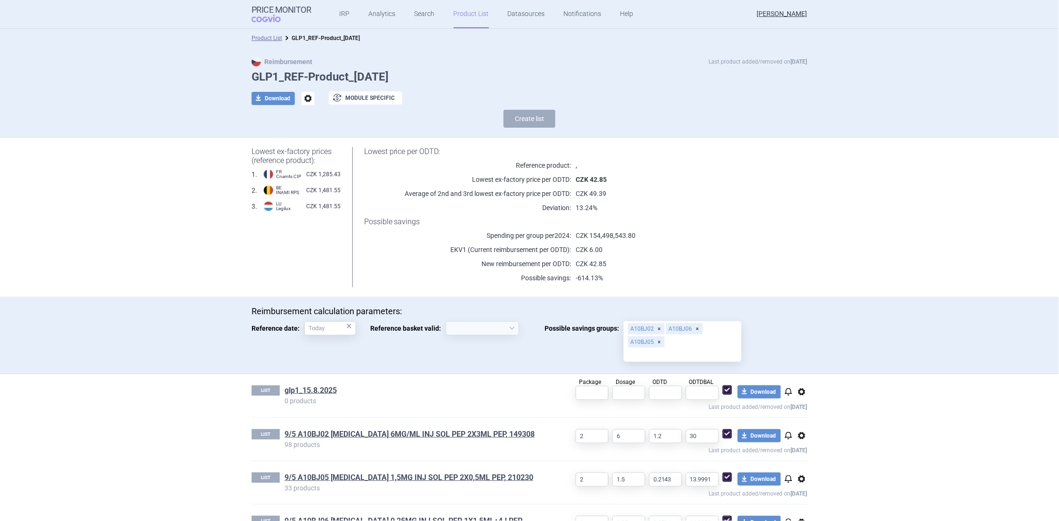
select select "[DATE]"
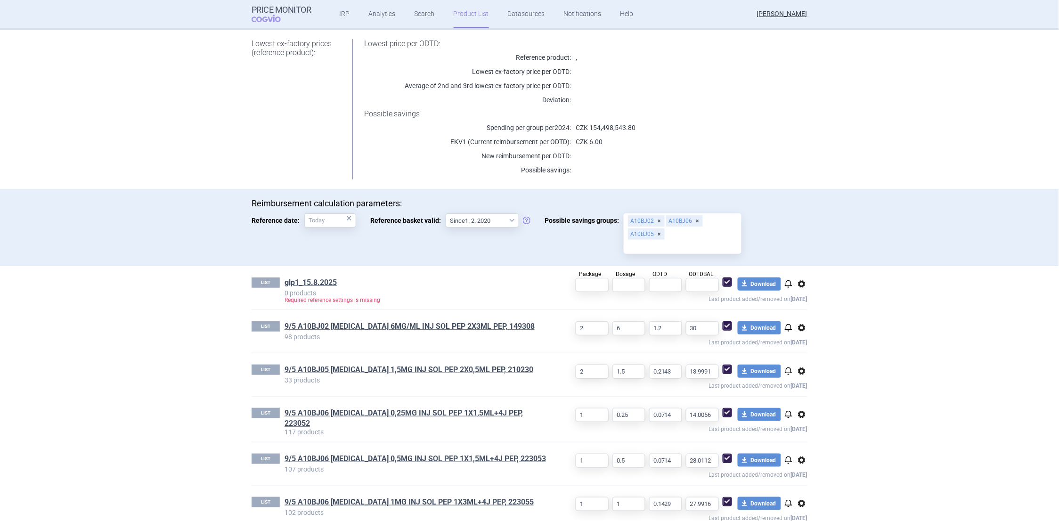
scroll to position [118, 0]
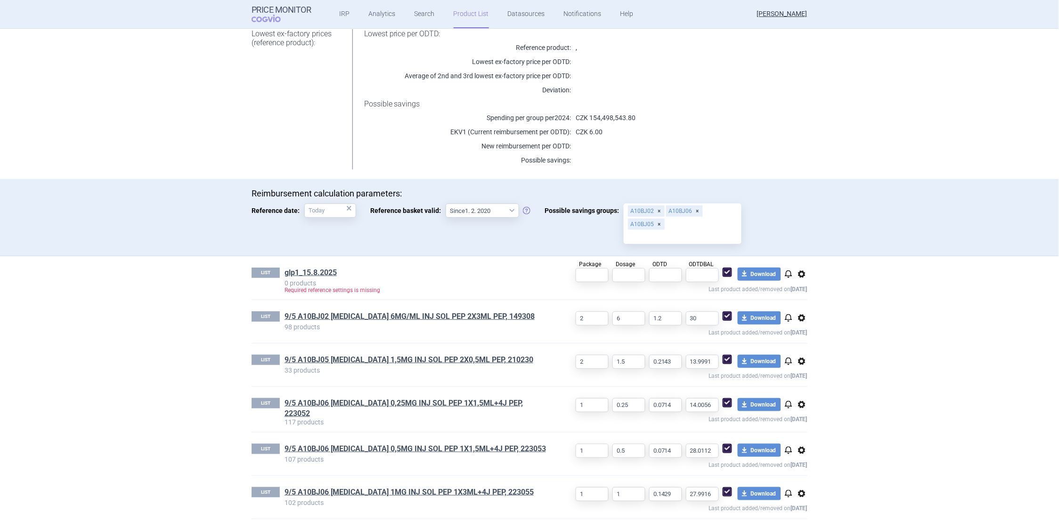
click at [796, 275] on span "options" at bounding box center [801, 274] width 11 height 11
click at [797, 327] on button "Delete" at bounding box center [798, 329] width 30 height 14
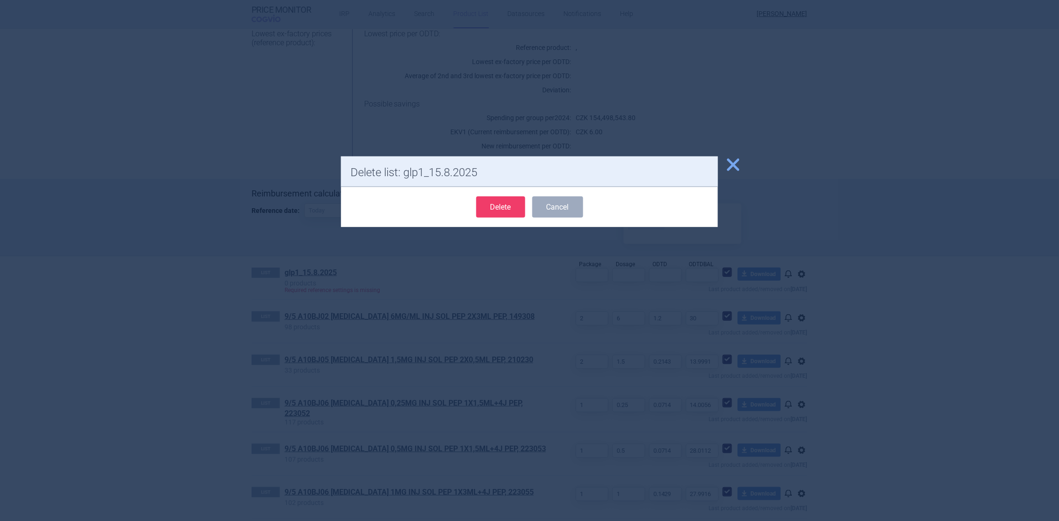
click at [507, 210] on button "Delete" at bounding box center [500, 206] width 49 height 21
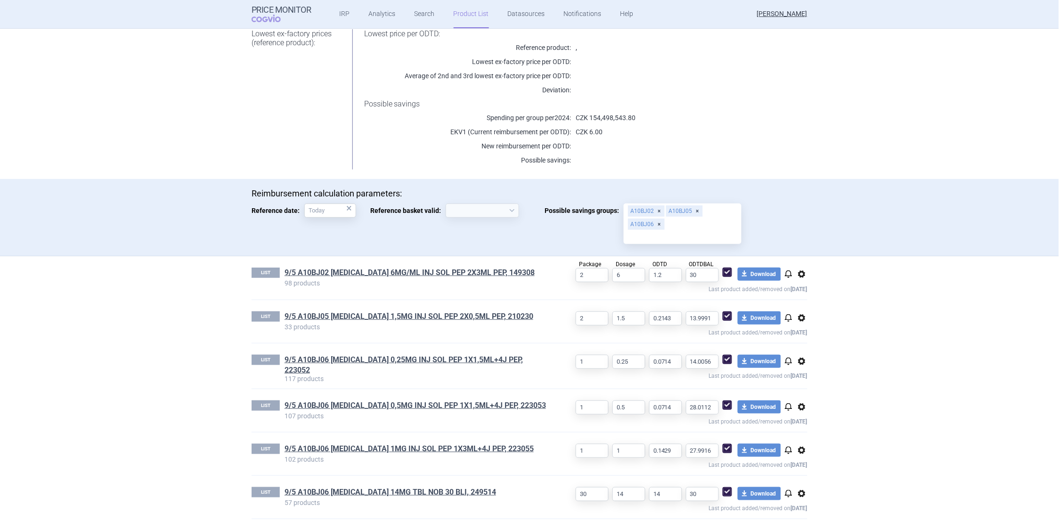
select select "[DATE]"
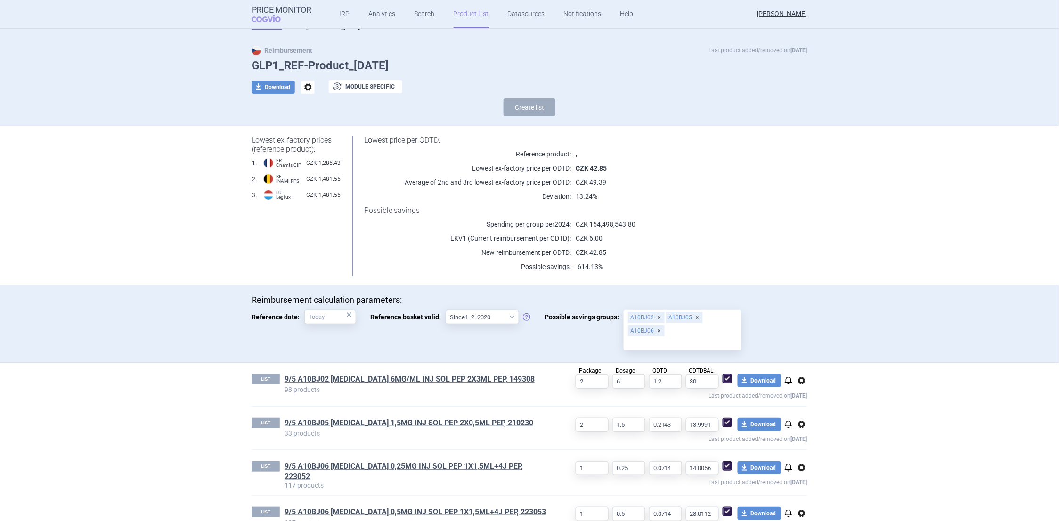
scroll to position [0, 0]
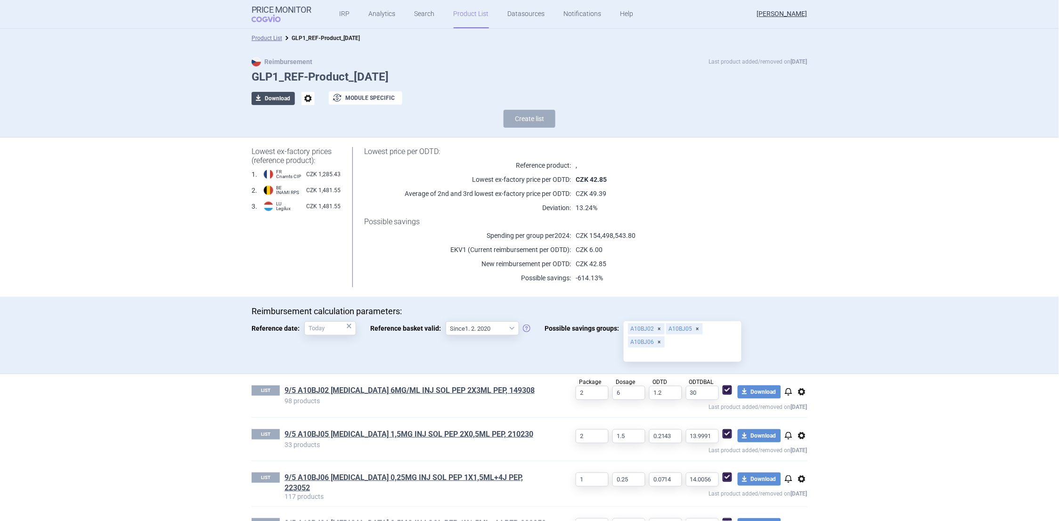
click at [267, 103] on button "download Download" at bounding box center [273, 98] width 43 height 13
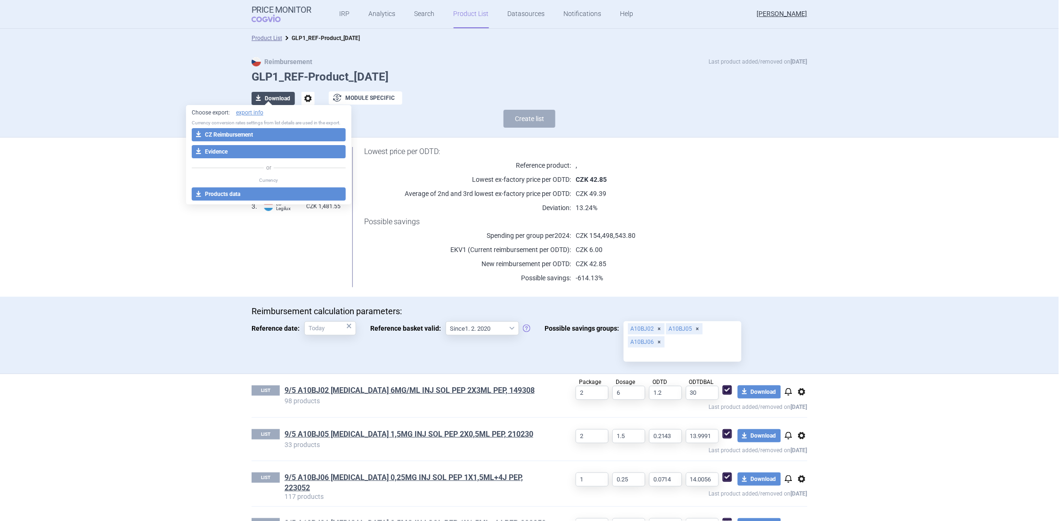
select select "EUR"
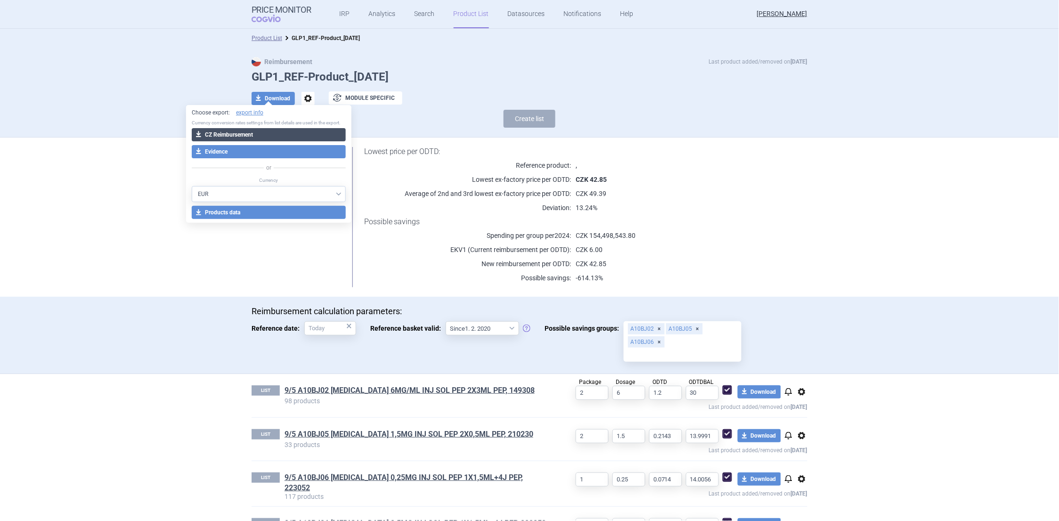
click at [234, 133] on button "download CZ Reimbursement" at bounding box center [269, 134] width 154 height 13
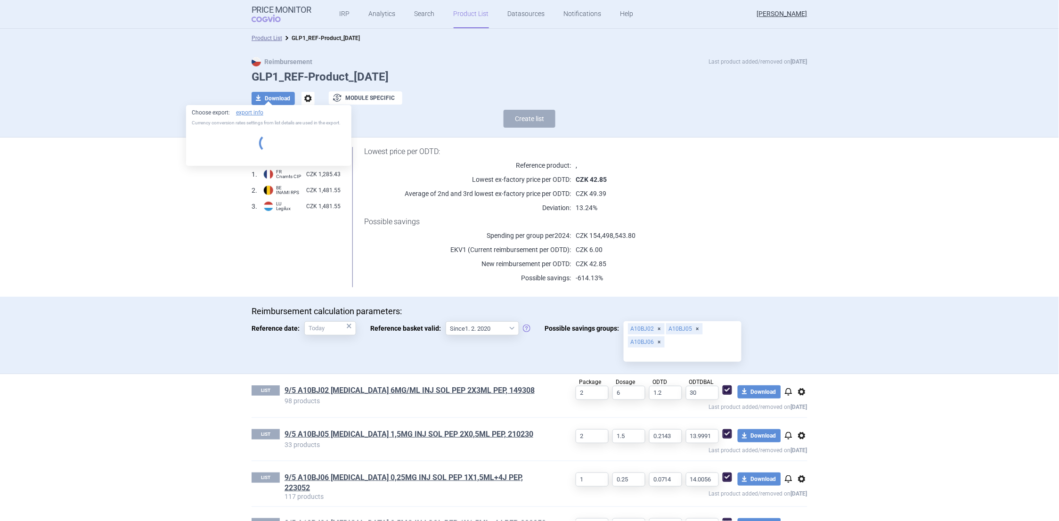
select select "EUR"
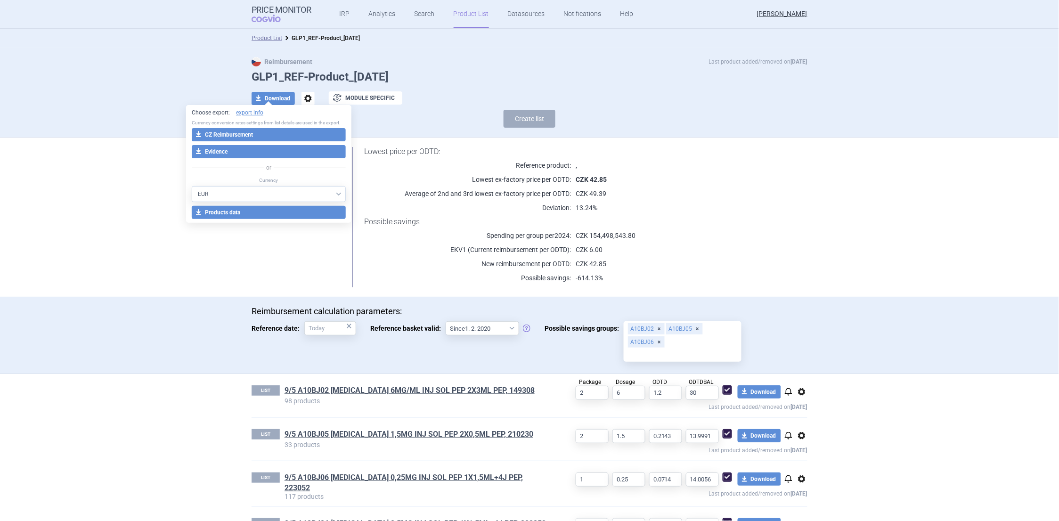
click at [925, 423] on section "Product List GLP1_REF-Product_[DATE] Reimbursement Last product added/removed o…" at bounding box center [529, 275] width 1059 height 492
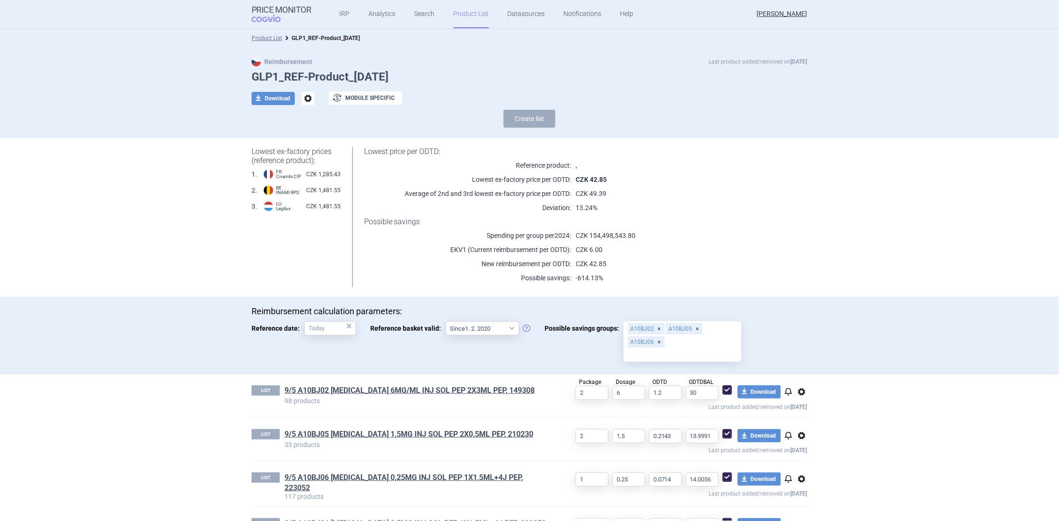
click at [522, 180] on p "Lowest ex-factory price per ODTD:" at bounding box center [467, 179] width 207 height 9
click at [545, 165] on p "Reference product:" at bounding box center [467, 165] width 207 height 9
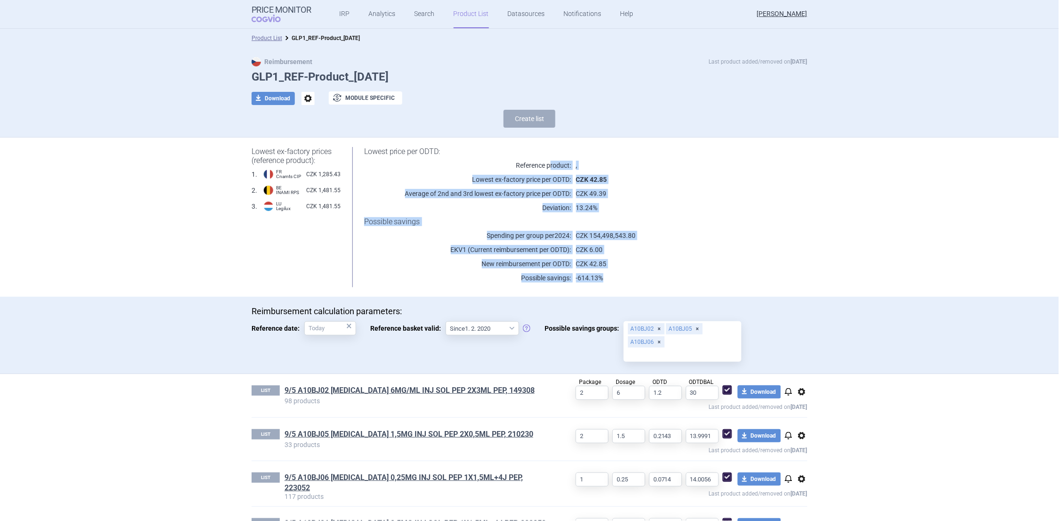
drag, startPoint x: 546, startPoint y: 163, endPoint x: 652, endPoint y: 274, distance: 154.0
click at [652, 274] on div "Lowest price per ODTD: Reference product: , Lowest ex-factory price per ODTD: C…" at bounding box center [574, 217] width 467 height 140
drag, startPoint x: 652, startPoint y: 274, endPoint x: 654, endPoint y: 269, distance: 5.5
click at [654, 269] on div "Lowest price per ODTD: Reference product: , Lowest ex-factory price per ODTD: C…" at bounding box center [574, 217] width 467 height 140
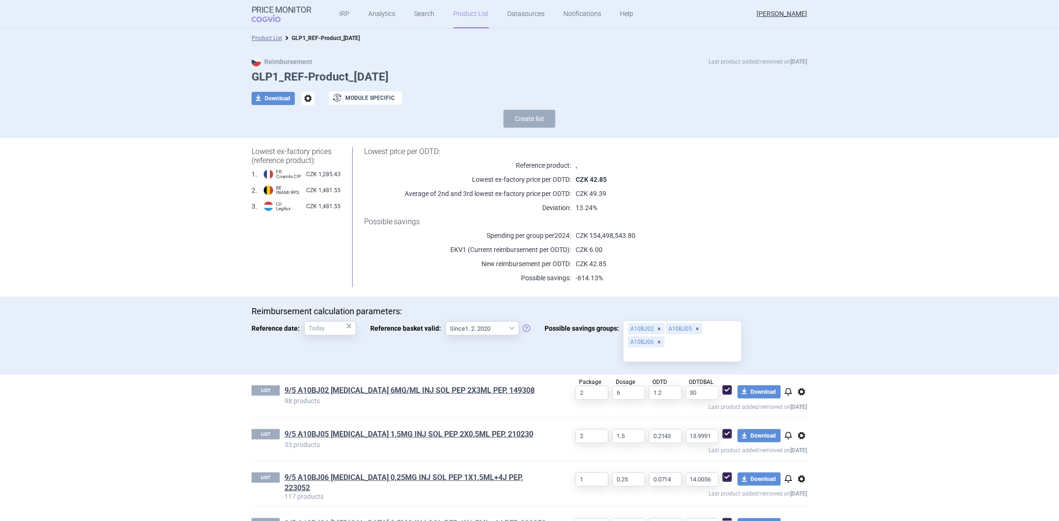
click at [456, 12] on link "Product List" at bounding box center [471, 14] width 35 height 28
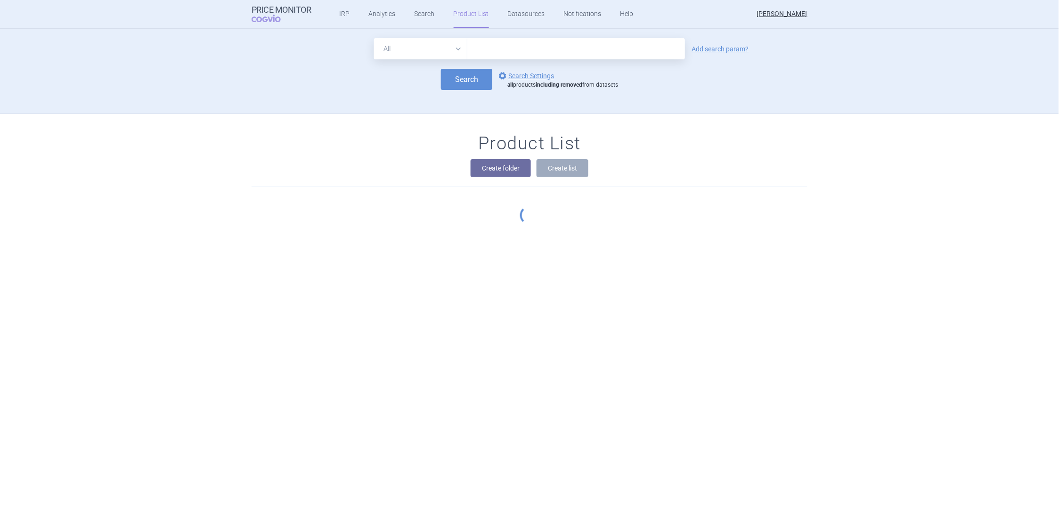
scroll to position [76, 0]
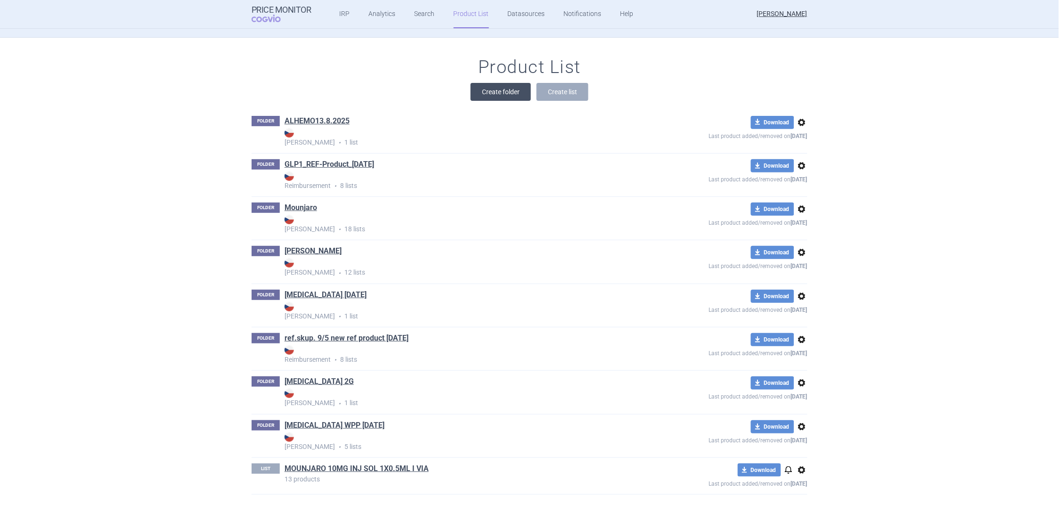
click at [503, 91] on button "Create folder" at bounding box center [501, 92] width 60 height 18
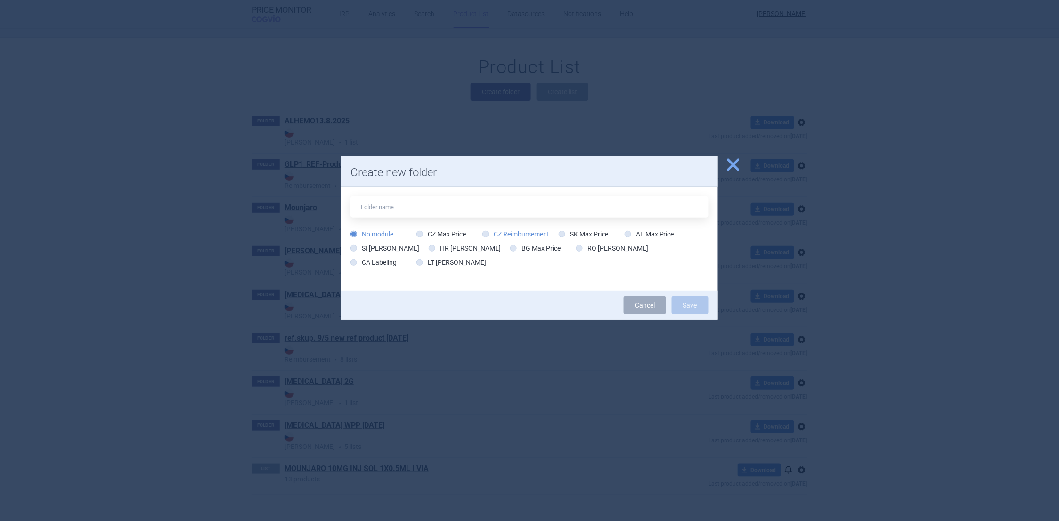
click at [484, 234] on icon at bounding box center [485, 234] width 7 height 7
click at [484, 234] on input "CZ Reimbursement" at bounding box center [487, 234] width 9 height 9
radio input "true"
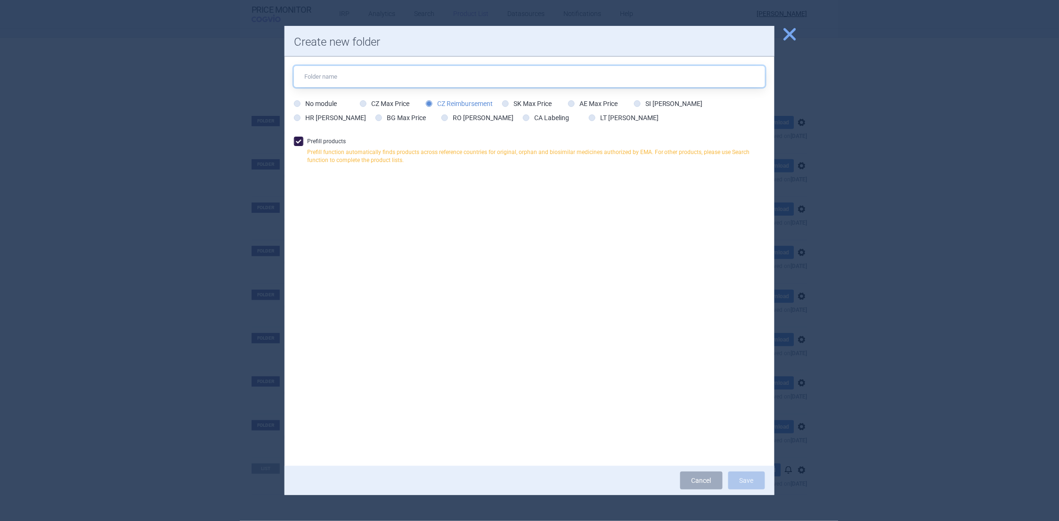
click at [322, 80] on input "text" at bounding box center [529, 76] width 471 height 21
drag, startPoint x: 383, startPoint y: 78, endPoint x: 411, endPoint y: 76, distance: 28.3
click at [411, 76] on input "ref.skup. 9/5 new ref product [DATE]" at bounding box center [529, 76] width 471 height 21
type input "ref.skup. 9/5 new ref product [DATE]"
click at [743, 481] on button "Save" at bounding box center [746, 481] width 37 height 18
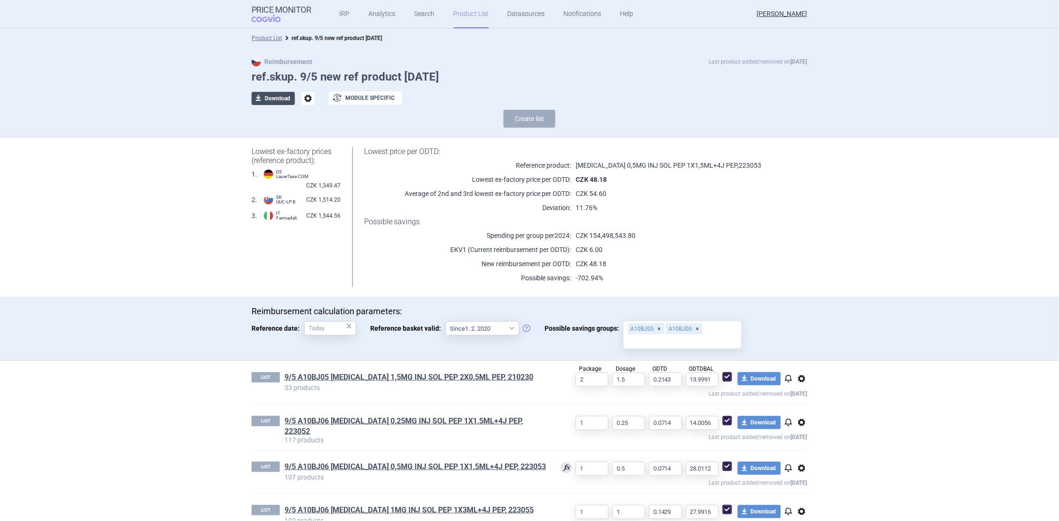
click at [266, 99] on button "download Download" at bounding box center [273, 98] width 43 height 13
select select "EUR"
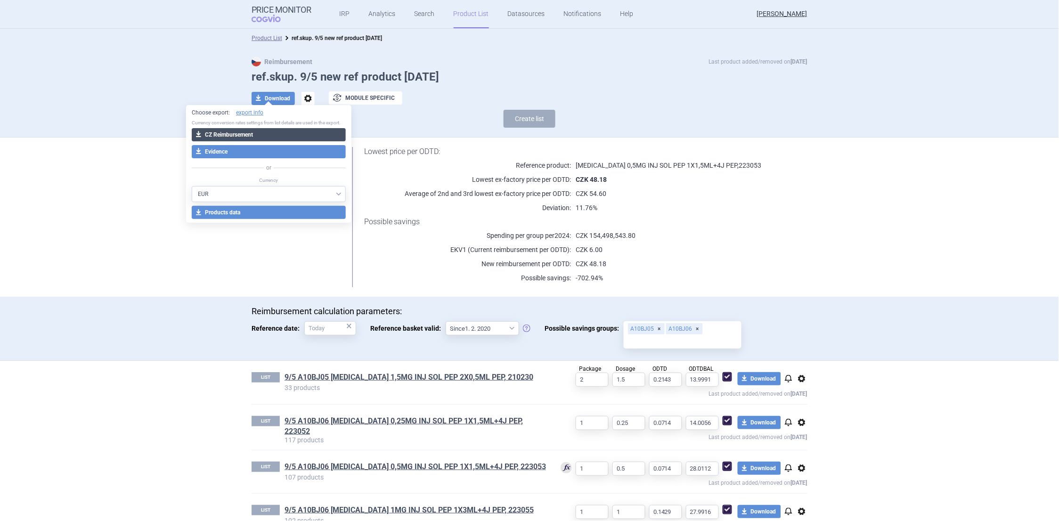
click at [243, 135] on button "download CZ Reimbursement" at bounding box center [269, 134] width 154 height 13
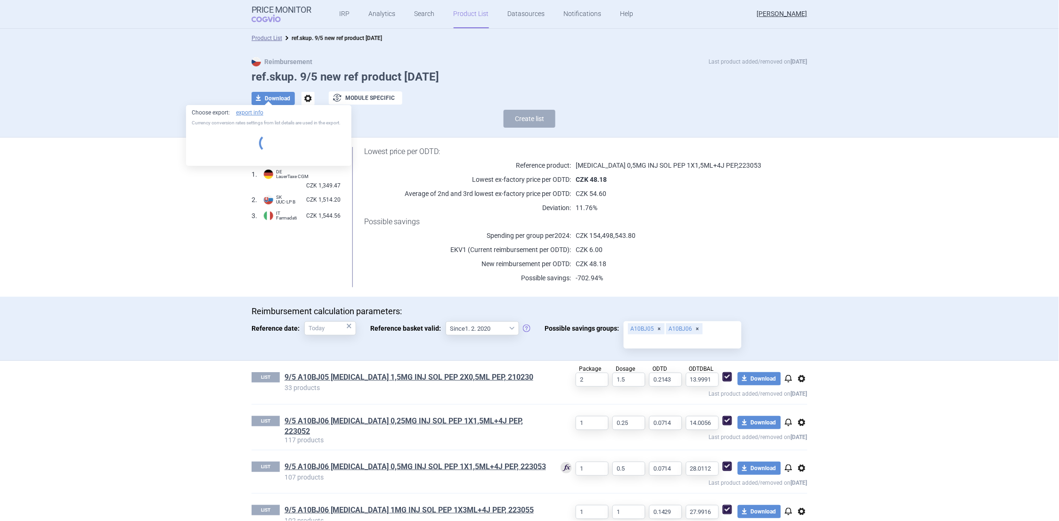
select select "EUR"
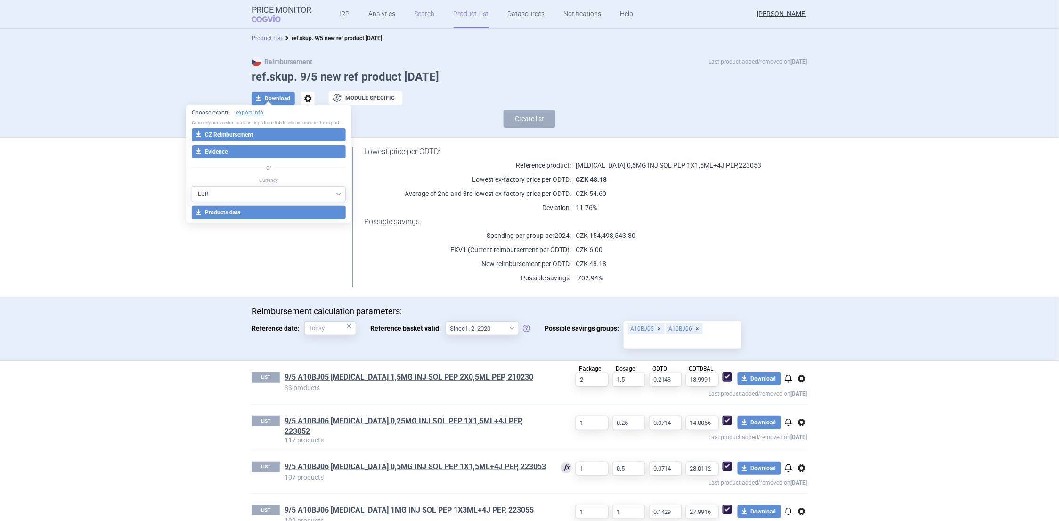
click at [415, 12] on link "Search" at bounding box center [425, 14] width 20 height 28
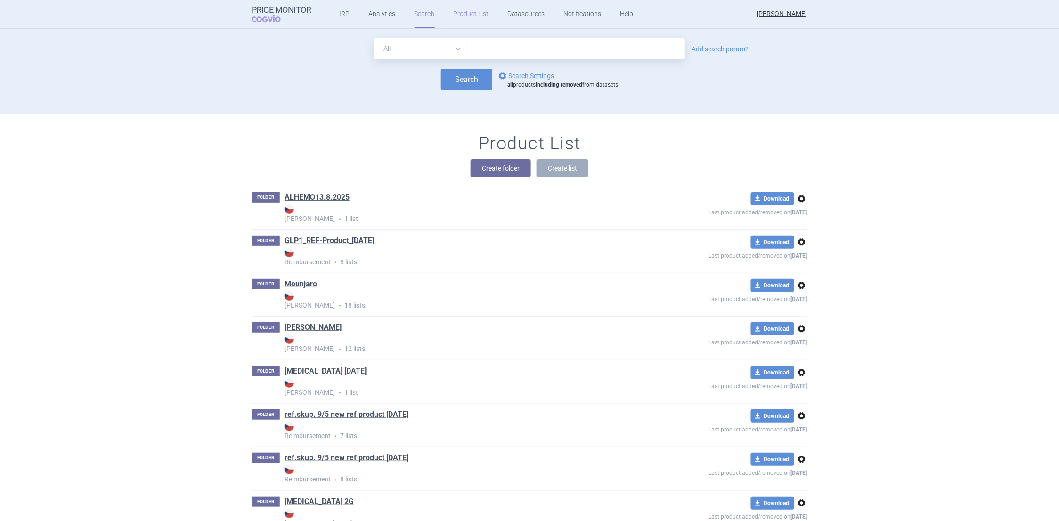
click at [459, 11] on link "Product List" at bounding box center [471, 14] width 35 height 28
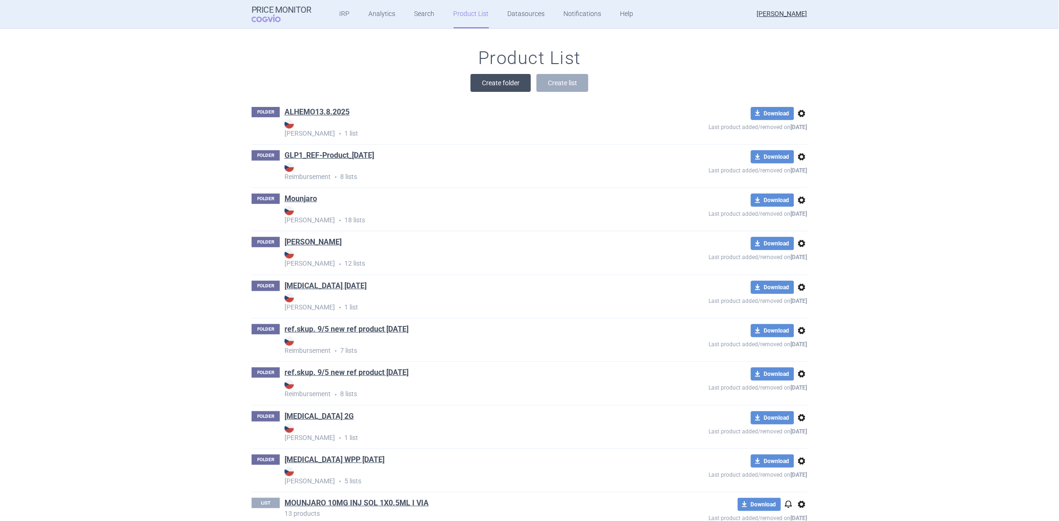
click at [494, 82] on button "Create folder" at bounding box center [501, 83] width 60 height 18
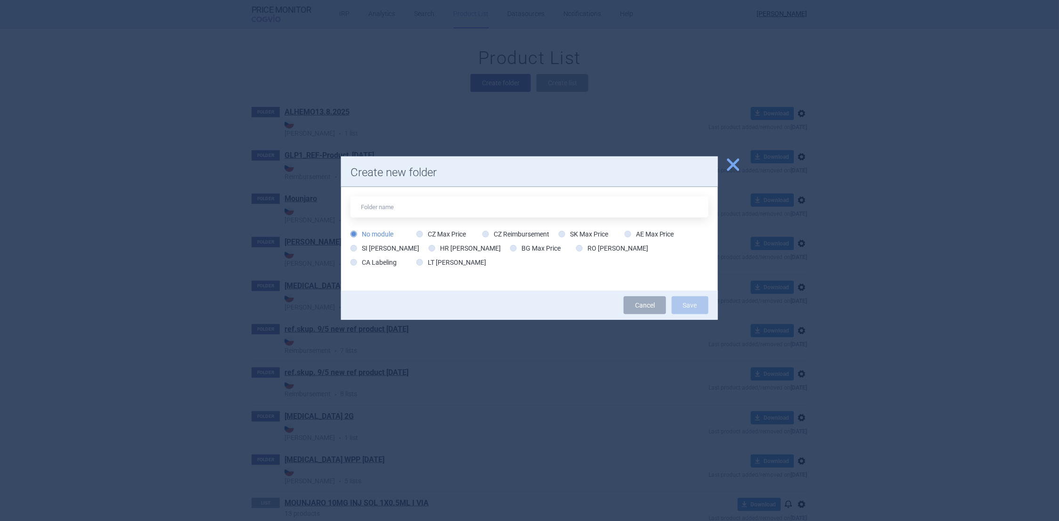
click at [392, 209] on input "text" at bounding box center [530, 206] width 358 height 21
click at [404, 208] on input "GLP1_REF-Product_[DATE]" at bounding box center [530, 206] width 358 height 21
click at [390, 207] on input "GLP1_REF-Product_[DATE]" at bounding box center [530, 206] width 358 height 21
click at [416, 206] on input "GLP1_REF-Product_[DATE]" at bounding box center [530, 206] width 358 height 21
drag, startPoint x: 378, startPoint y: 207, endPoint x: 413, endPoint y: 206, distance: 34.9
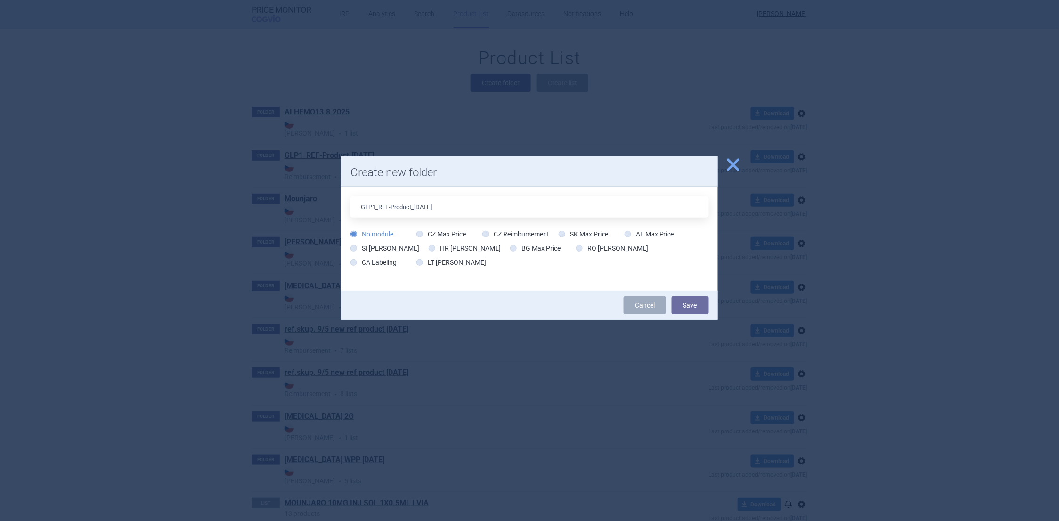
click at [413, 206] on input "GLP1_REF-Product_[DATE]" at bounding box center [530, 206] width 358 height 21
type input "GLP1_sema+[PERSON_NAME]+lira_[DATE]"
click at [485, 234] on icon at bounding box center [485, 234] width 7 height 7
click at [485, 234] on input "CZ Reimbursement" at bounding box center [487, 234] width 9 height 9
radio input "true"
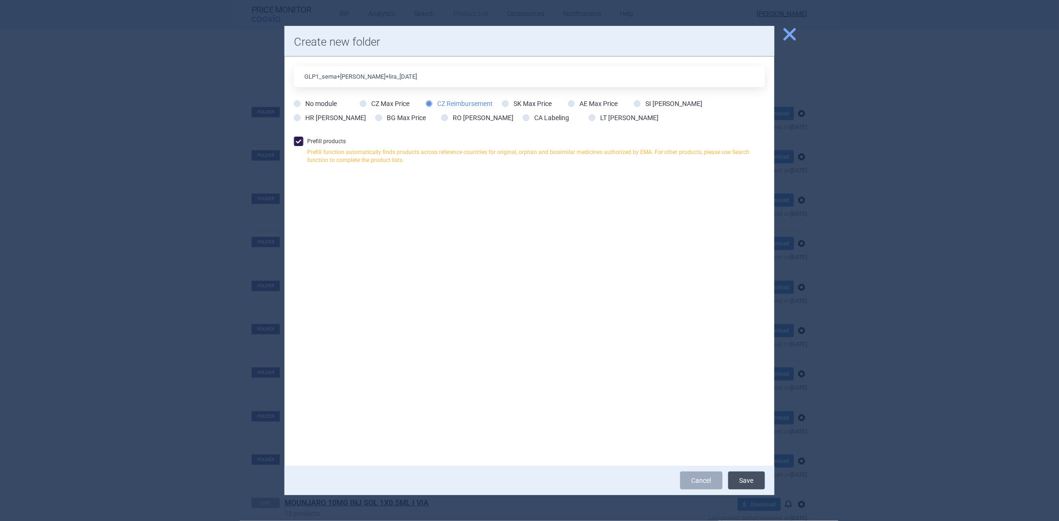
click at [739, 480] on button "Save" at bounding box center [746, 481] width 37 height 18
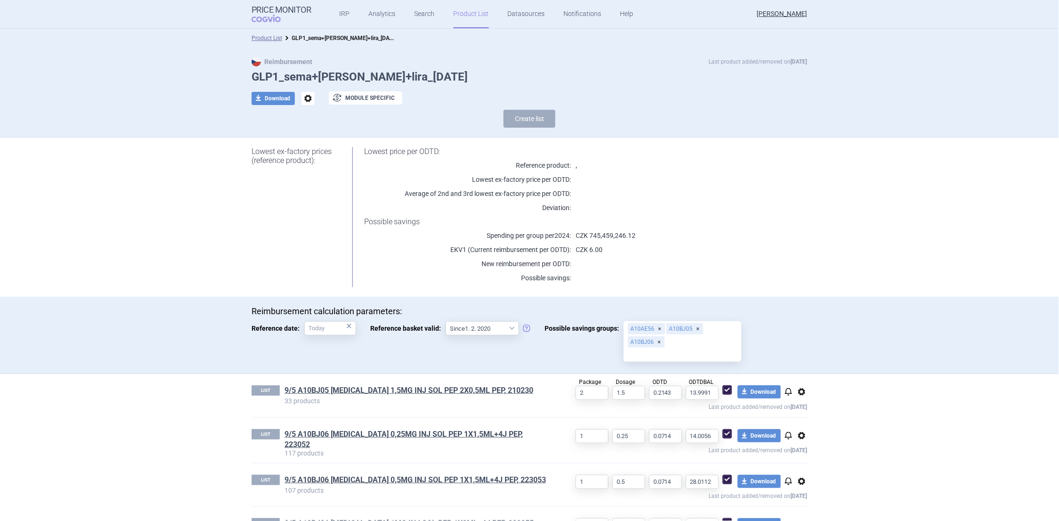
click at [464, 12] on link "Product List" at bounding box center [471, 14] width 35 height 28
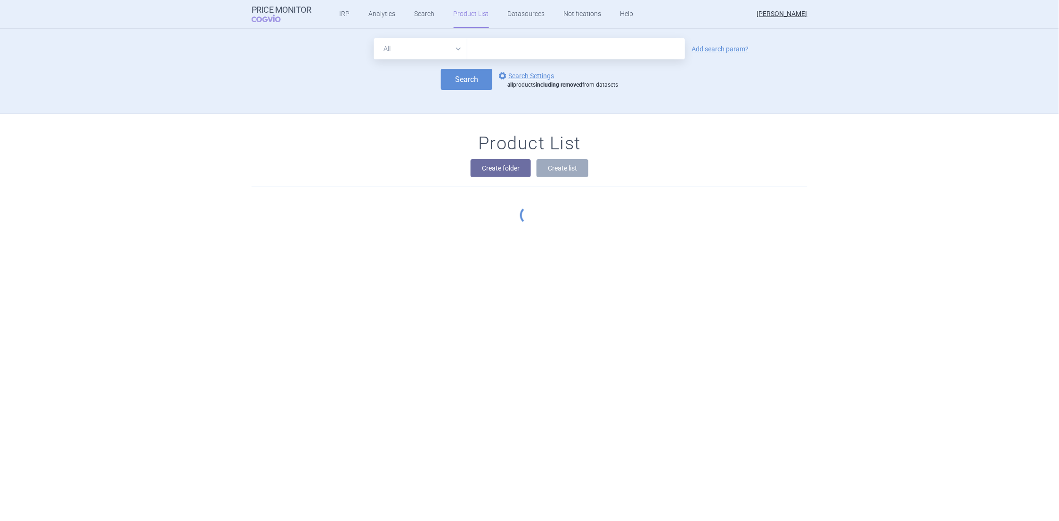
scroll to position [85, 0]
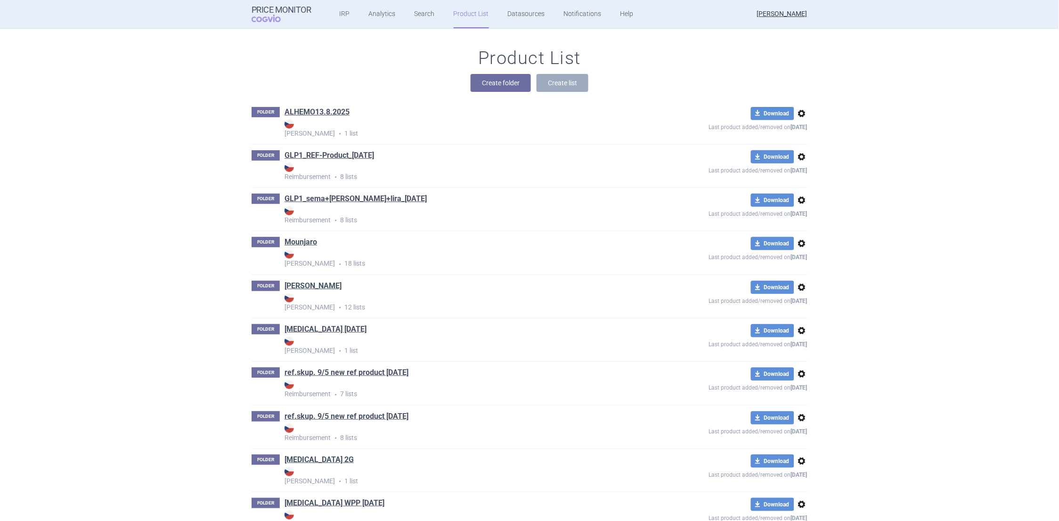
click at [797, 159] on span "options" at bounding box center [801, 156] width 11 height 11
click at [798, 210] on button "Delete" at bounding box center [798, 211] width 30 height 14
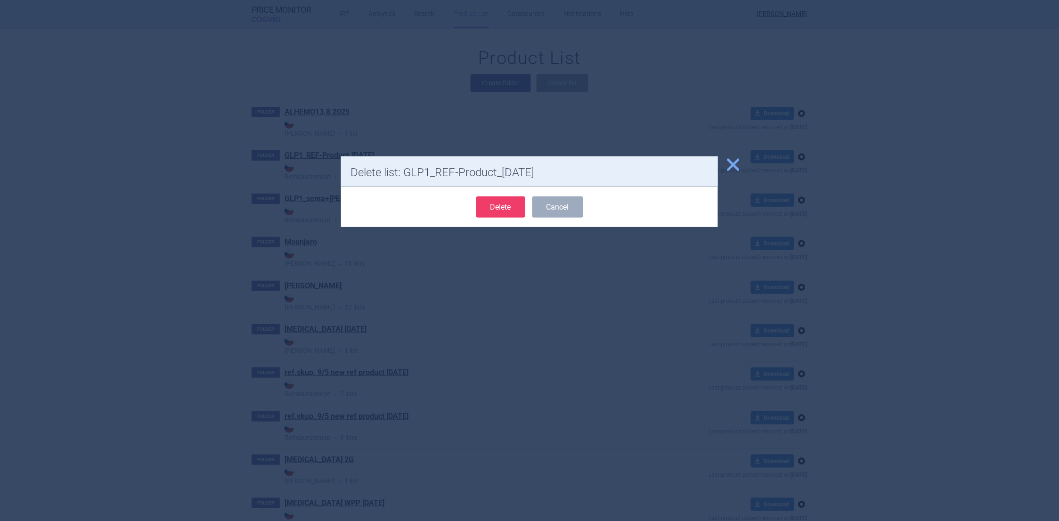
click at [503, 205] on button "Delete" at bounding box center [500, 206] width 49 height 21
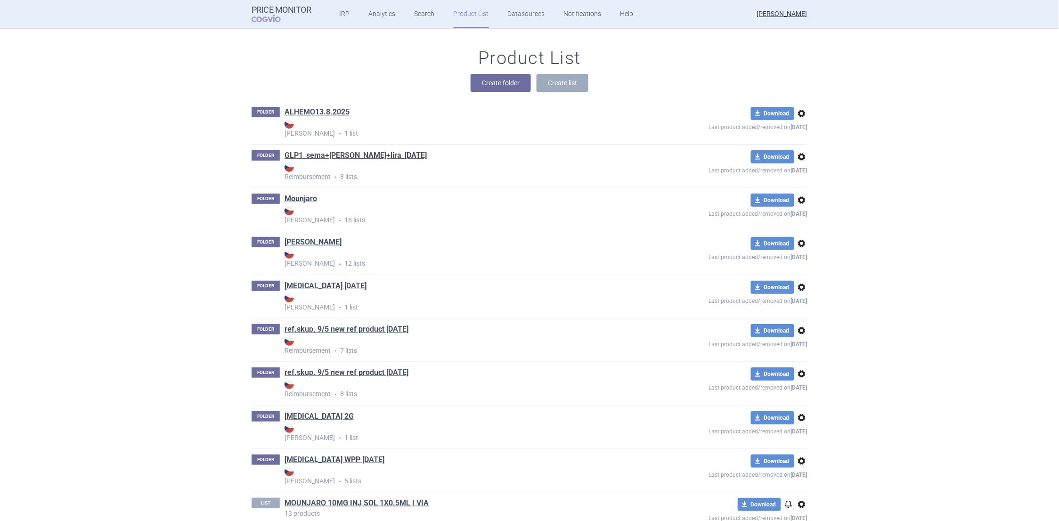
click at [798, 158] on span "options" at bounding box center [801, 156] width 11 height 11
click at [789, 207] on button "Delete" at bounding box center [798, 211] width 30 height 14
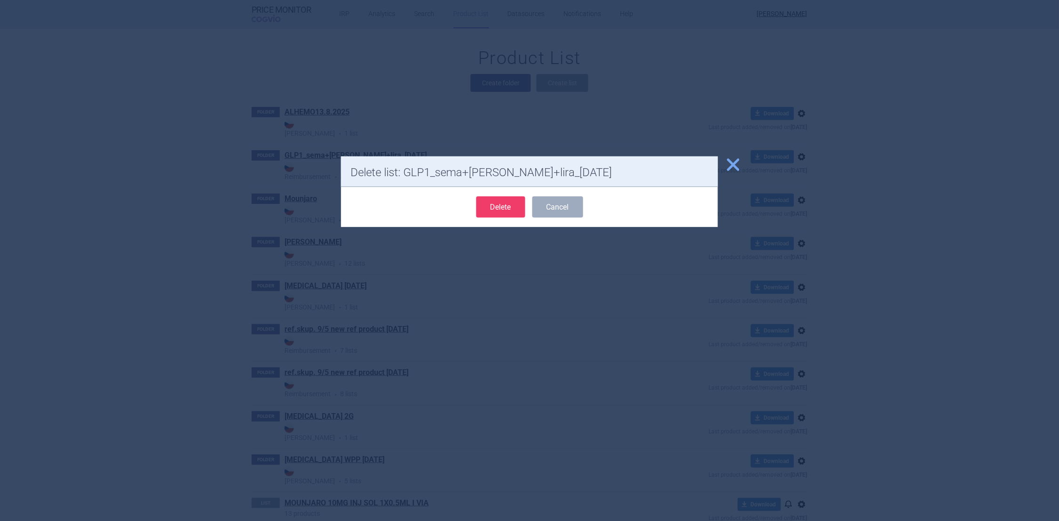
click at [507, 204] on button "Delete" at bounding box center [500, 206] width 49 height 21
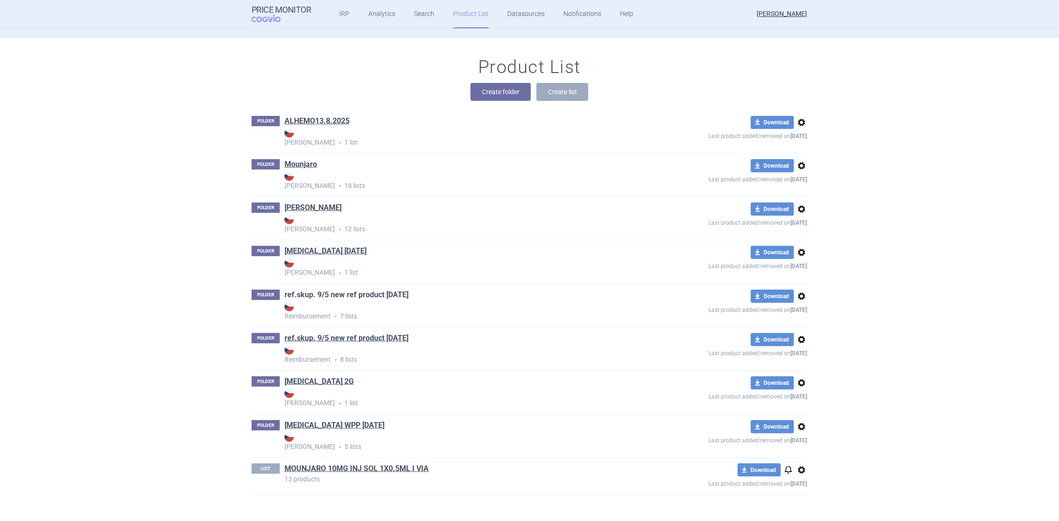
click at [324, 292] on link "ref.skup. 9/5 new ref product [DATE]" at bounding box center [347, 295] width 124 height 10
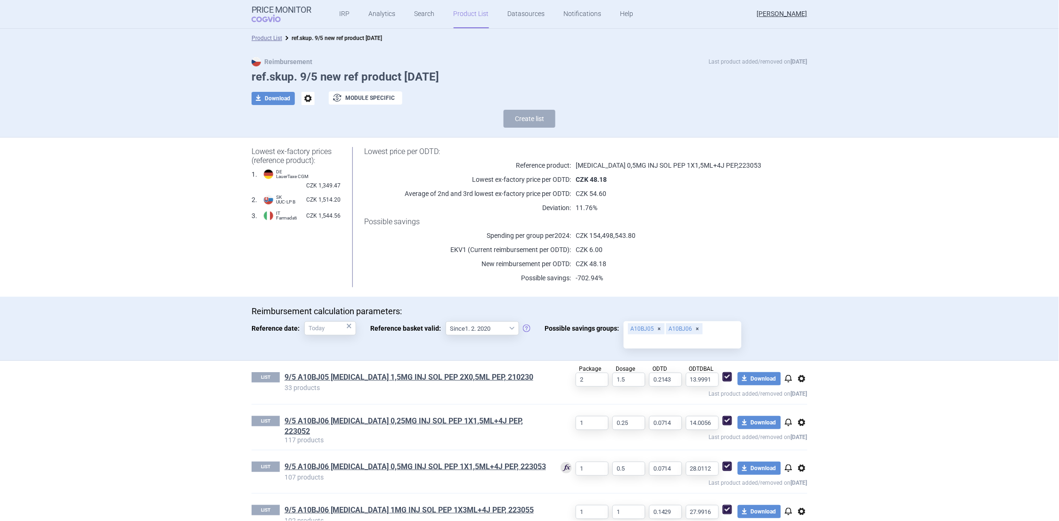
click at [478, 13] on link "Product List" at bounding box center [471, 14] width 35 height 28
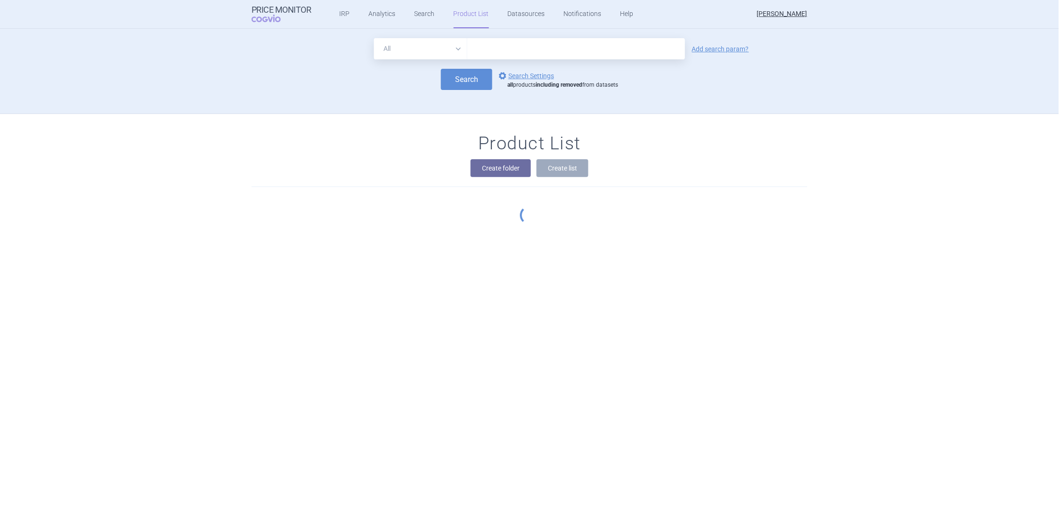
scroll to position [76, 0]
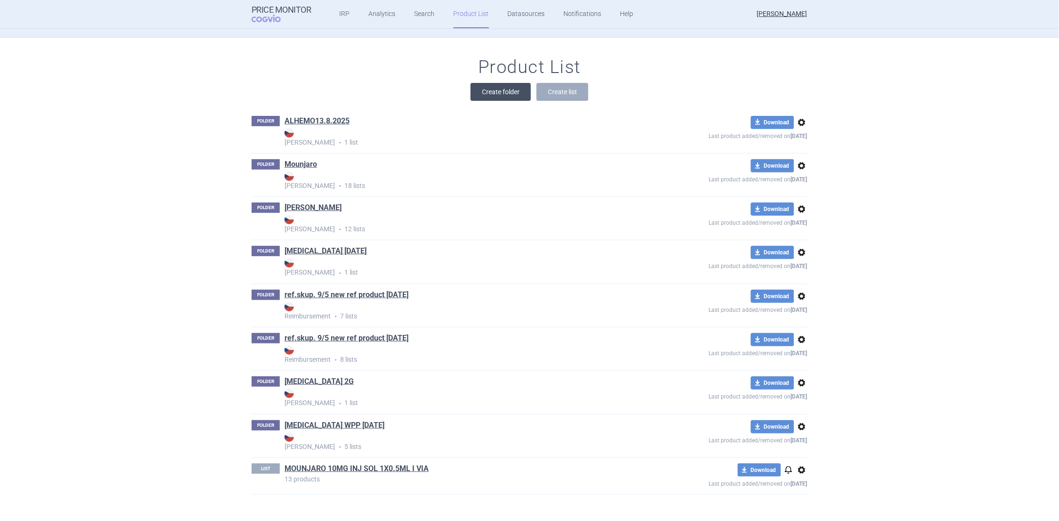
click at [499, 89] on button "Create folder" at bounding box center [501, 92] width 60 height 18
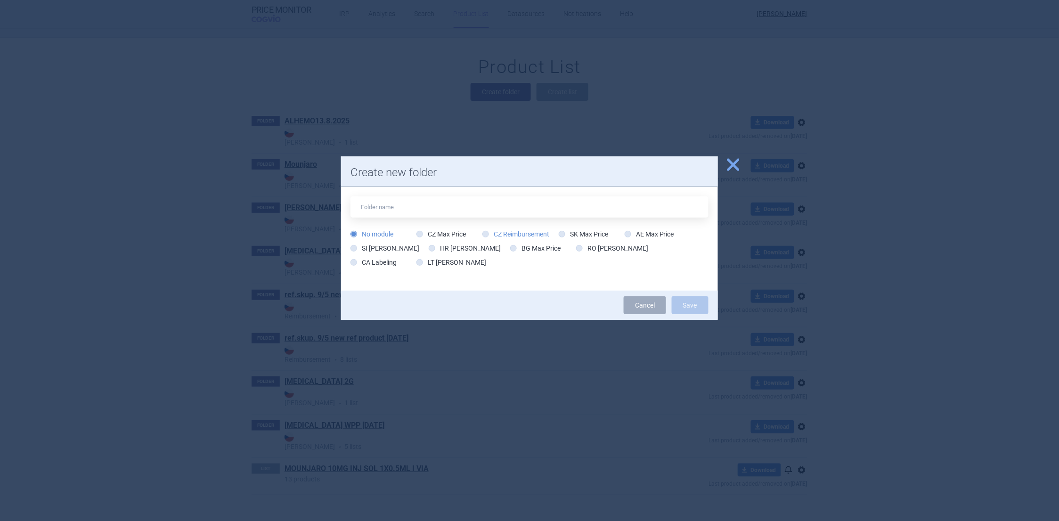
click at [484, 233] on icon at bounding box center [485, 234] width 7 height 7
click at [484, 233] on input "CZ Reimbursement" at bounding box center [487, 234] width 9 height 9
radio input "true"
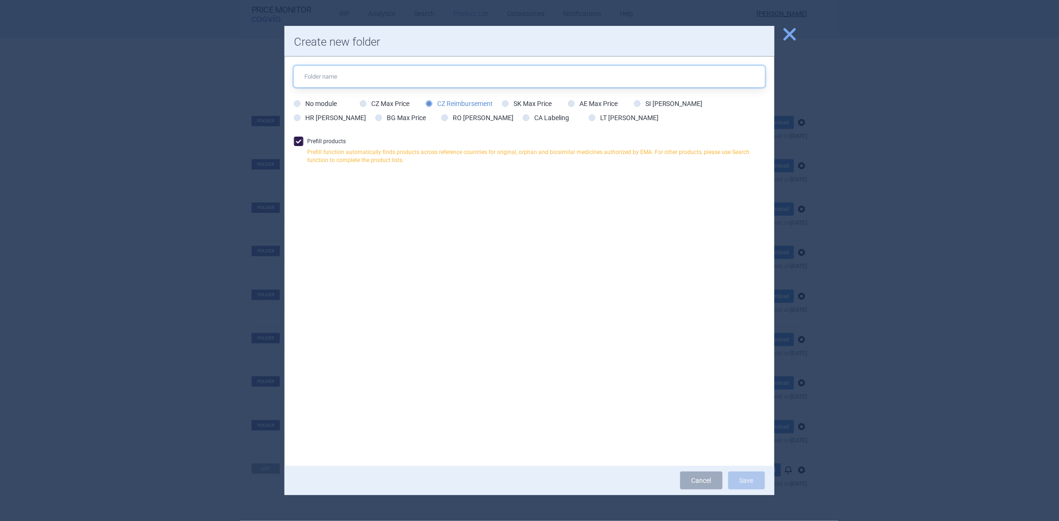
click at [319, 70] on input "text" at bounding box center [529, 76] width 471 height 21
type input "GLP1_sema+dula_[DATE]"
click at [761, 480] on button "Save" at bounding box center [746, 481] width 37 height 18
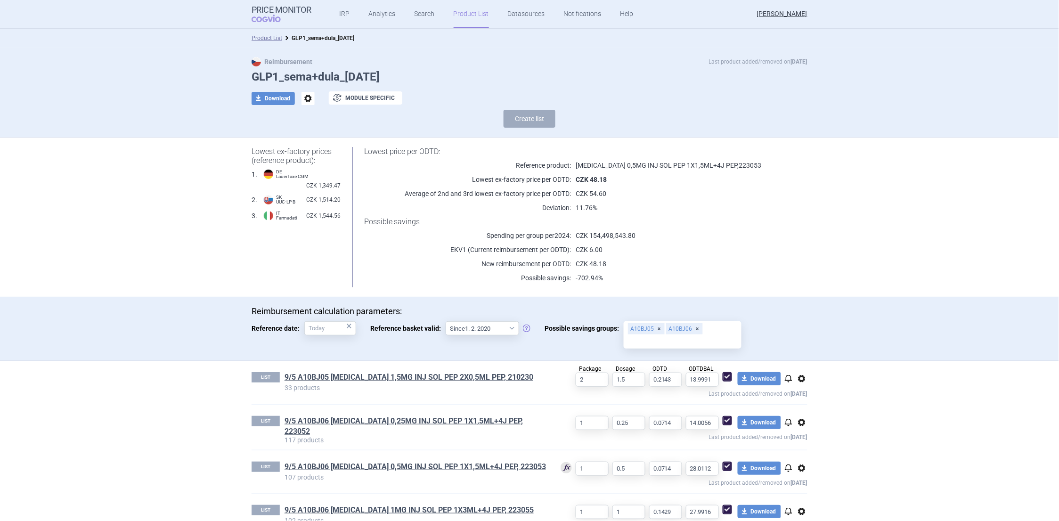
click at [469, 16] on link "Product List" at bounding box center [471, 14] width 35 height 28
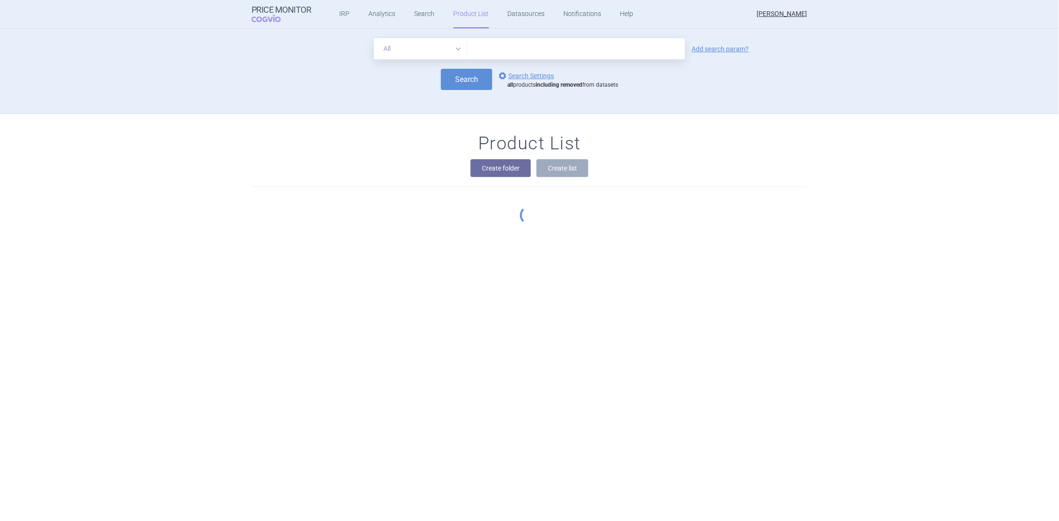
scroll to position [85, 0]
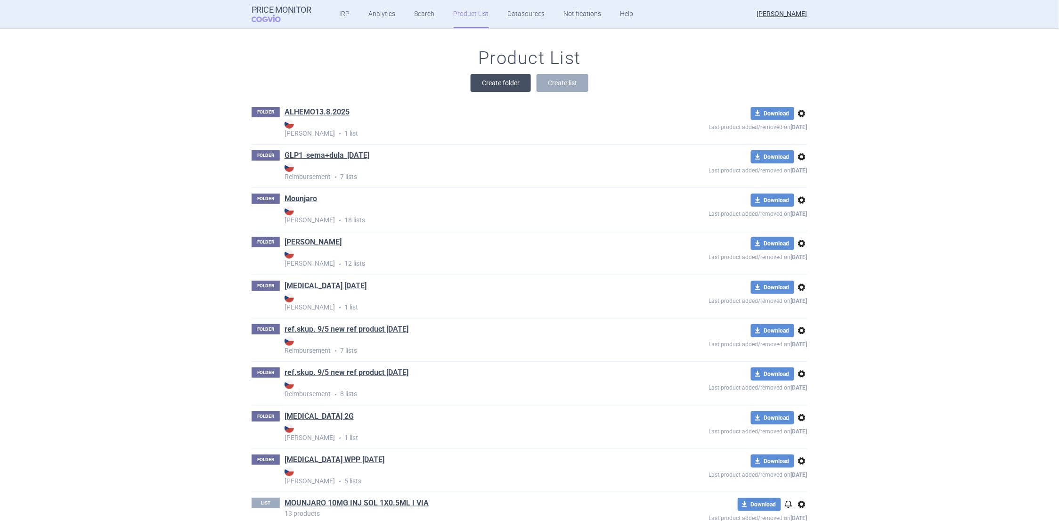
click at [507, 86] on button "Create folder" at bounding box center [501, 83] width 60 height 18
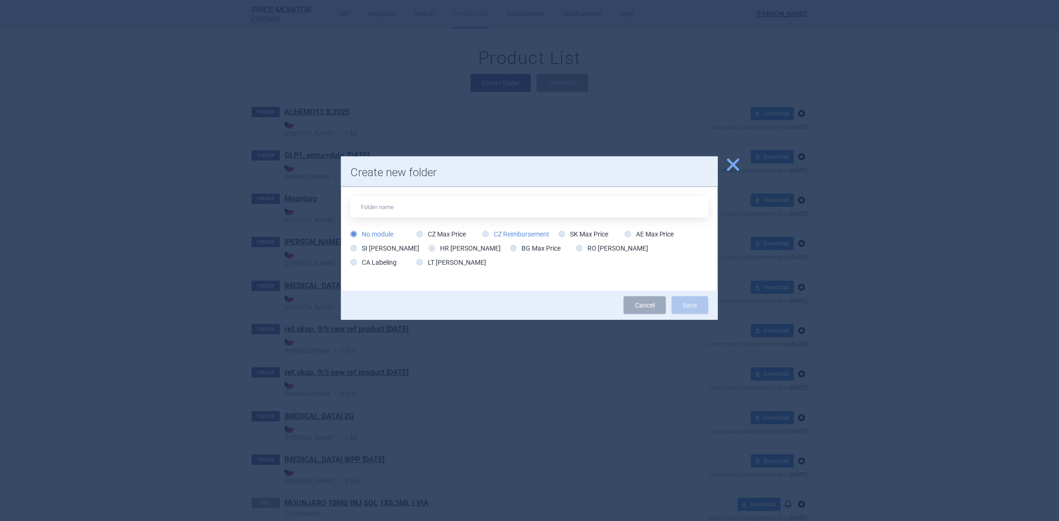
click at [489, 235] on icon at bounding box center [485, 234] width 7 height 7
click at [489, 235] on input "CZ Reimbursement" at bounding box center [487, 234] width 9 height 9
radio input "true"
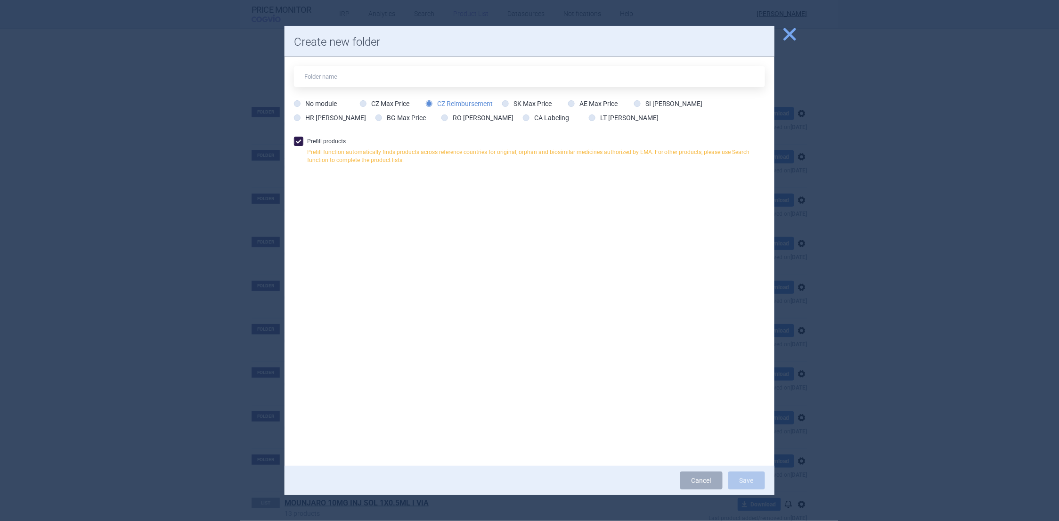
drag, startPoint x: 450, startPoint y: 34, endPoint x: 636, endPoint y: 41, distance: 186.2
click at [636, 41] on div "Create new folder" at bounding box center [530, 41] width 490 height 31
click at [355, 80] on input "text" at bounding box center [529, 76] width 471 height 21
click at [352, 78] on input "GLP1_sema+dula_[DATE]" at bounding box center [529, 76] width 471 height 21
type input "GLP1_sema+[PERSON_NAME]+lira_[DATE]"
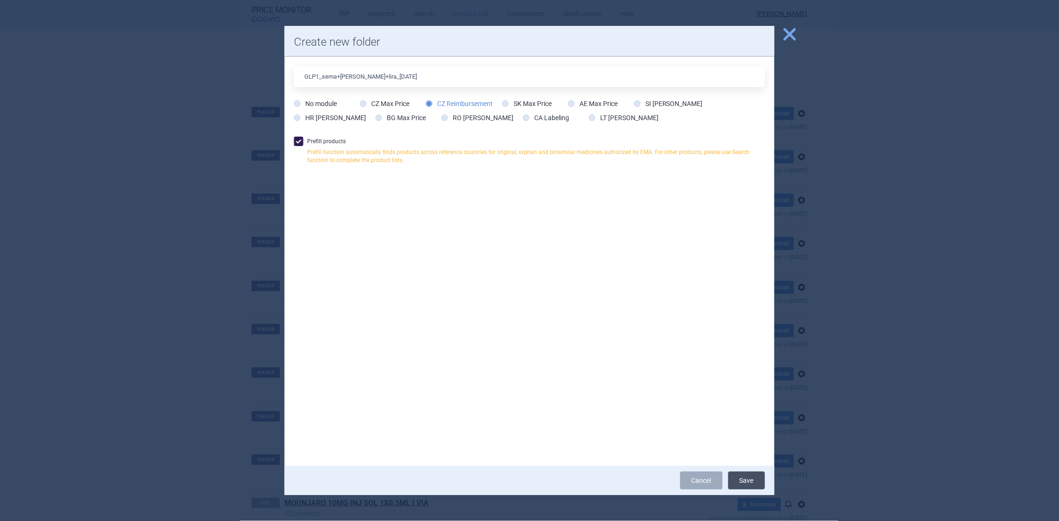
click at [740, 482] on button "Save" at bounding box center [746, 481] width 37 height 18
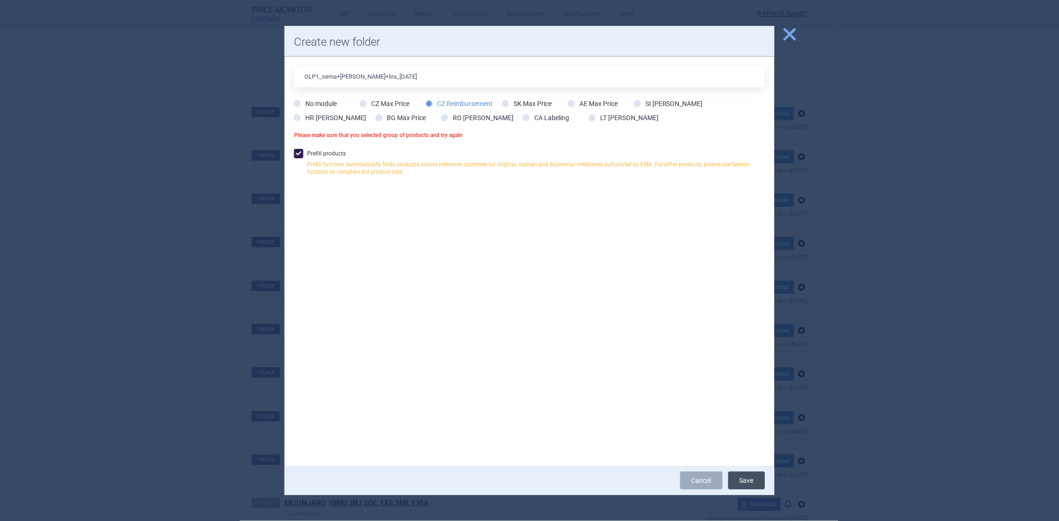
click at [749, 483] on button "Save" at bounding box center [746, 481] width 37 height 18
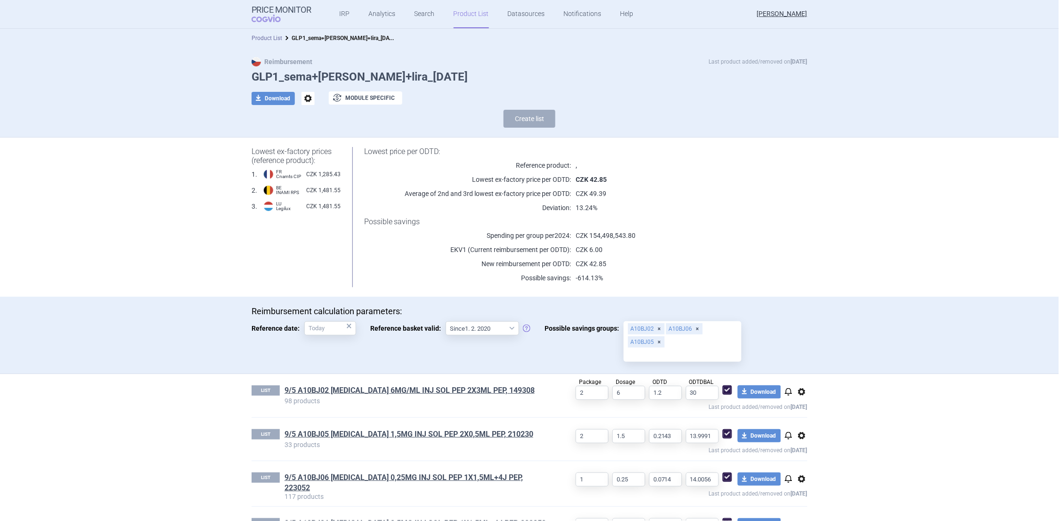
click at [261, 38] on link "Product List" at bounding box center [267, 38] width 31 height 7
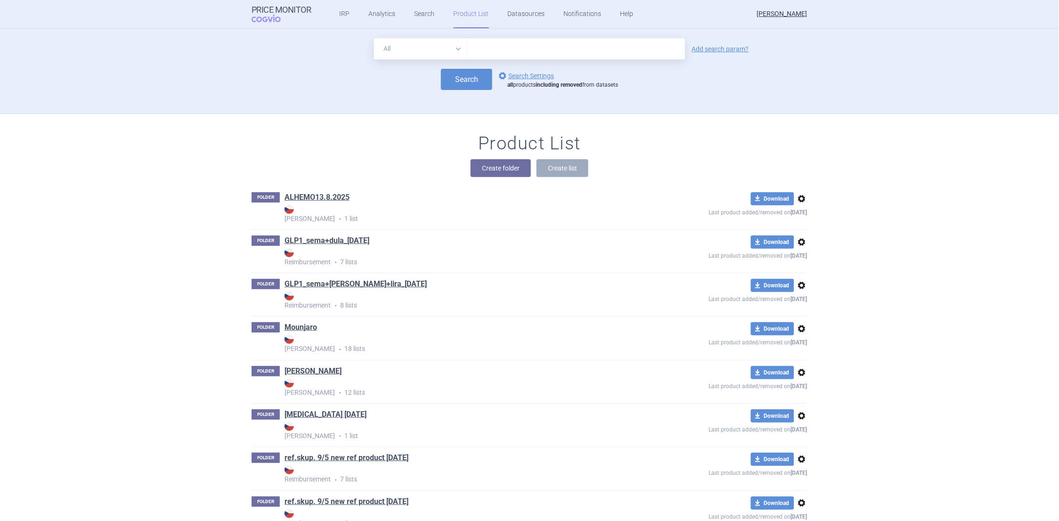
scroll to position [85, 0]
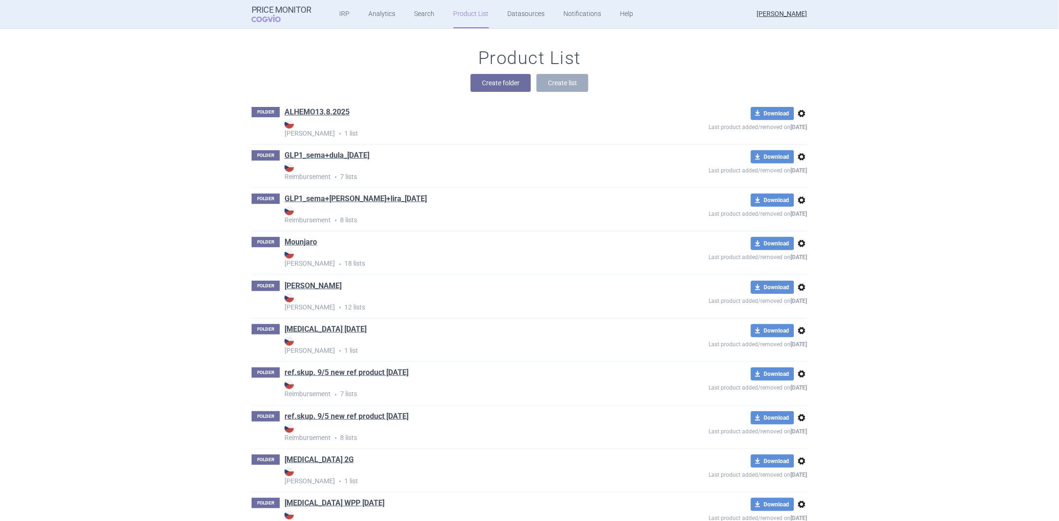
click at [139, 65] on div "Product List Create folder Create list FOLDER ALHEMO13.8.2025 Max Price • 1 lis…" at bounding box center [529, 315] width 1059 height 572
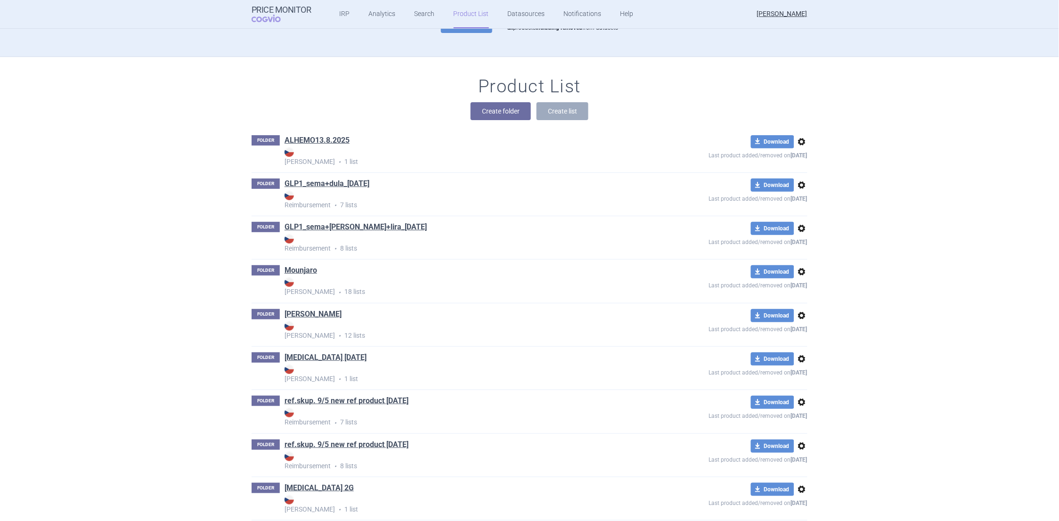
scroll to position [163, 0]
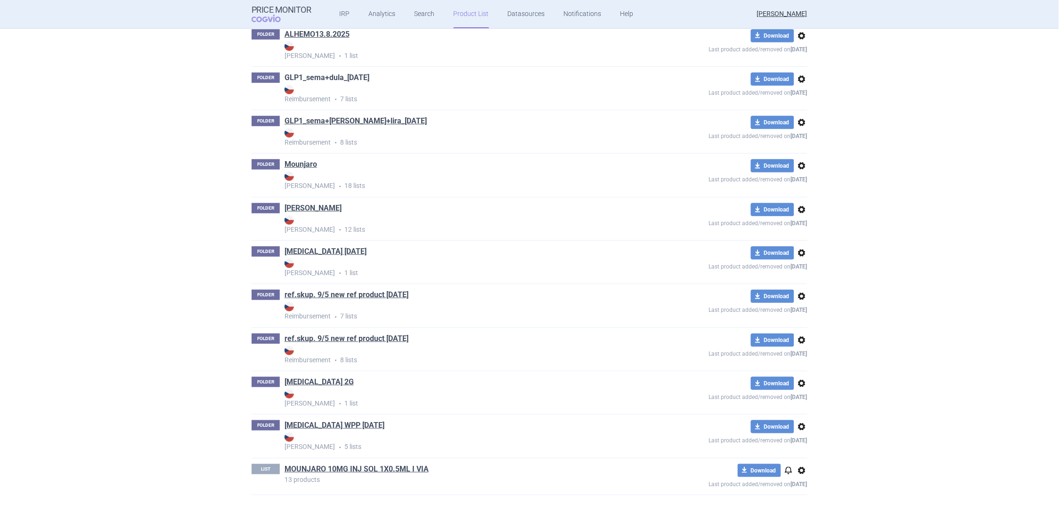
click at [331, 77] on link "GLP1_sema+dula_[DATE]" at bounding box center [327, 78] width 85 height 10
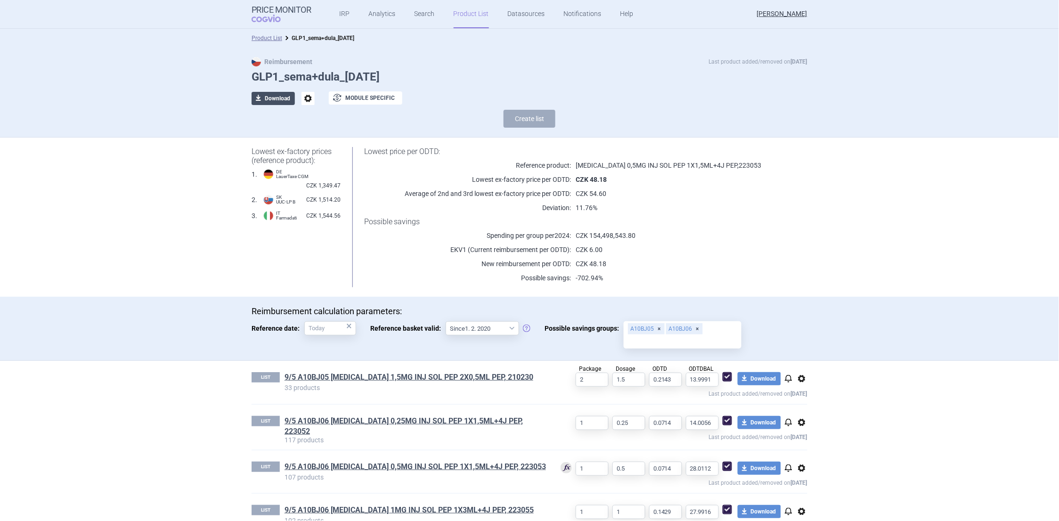
click at [271, 98] on button "download Download" at bounding box center [273, 98] width 43 height 13
select select "EUR"
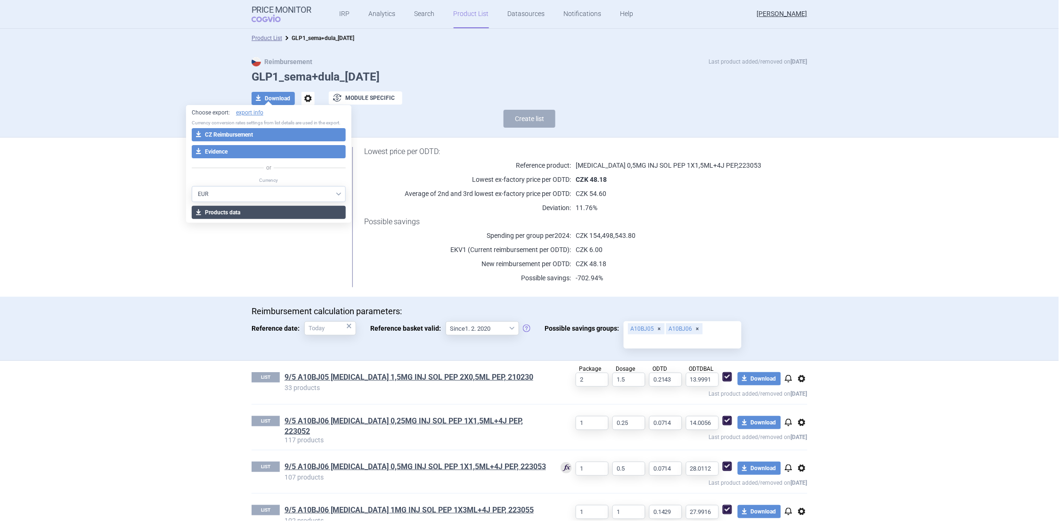
click at [224, 214] on button "download Products data" at bounding box center [269, 212] width 154 height 13
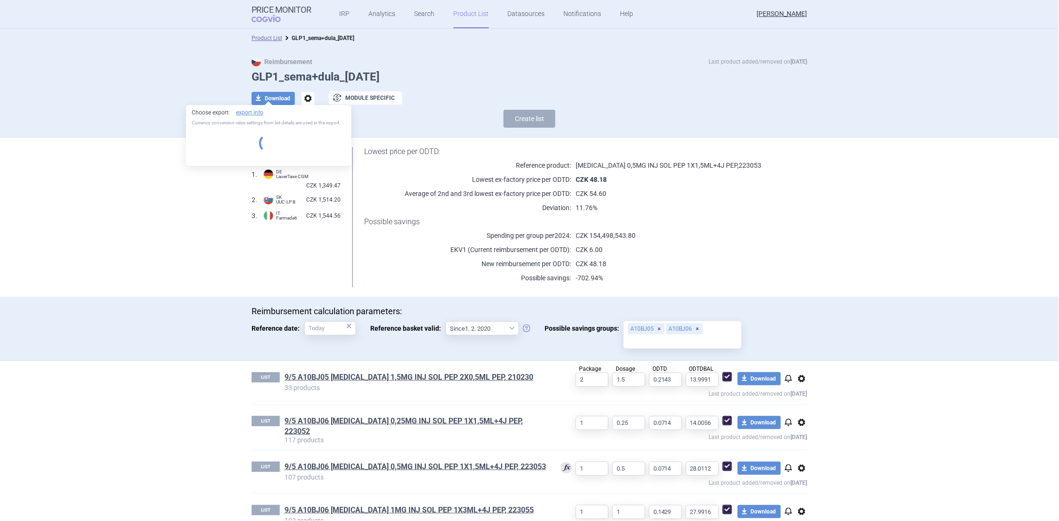
select select "EUR"
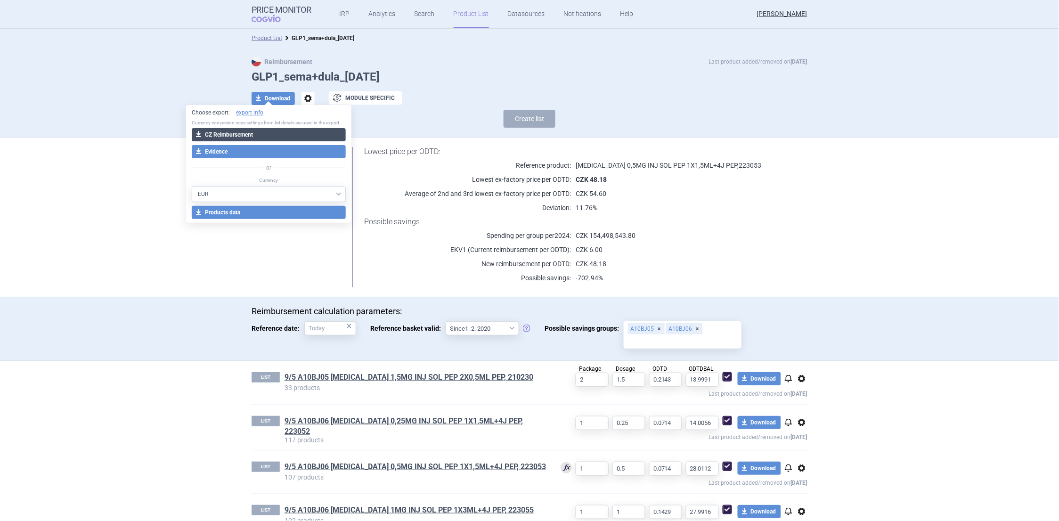
click at [224, 135] on button "download CZ Reimbursement" at bounding box center [269, 134] width 154 height 13
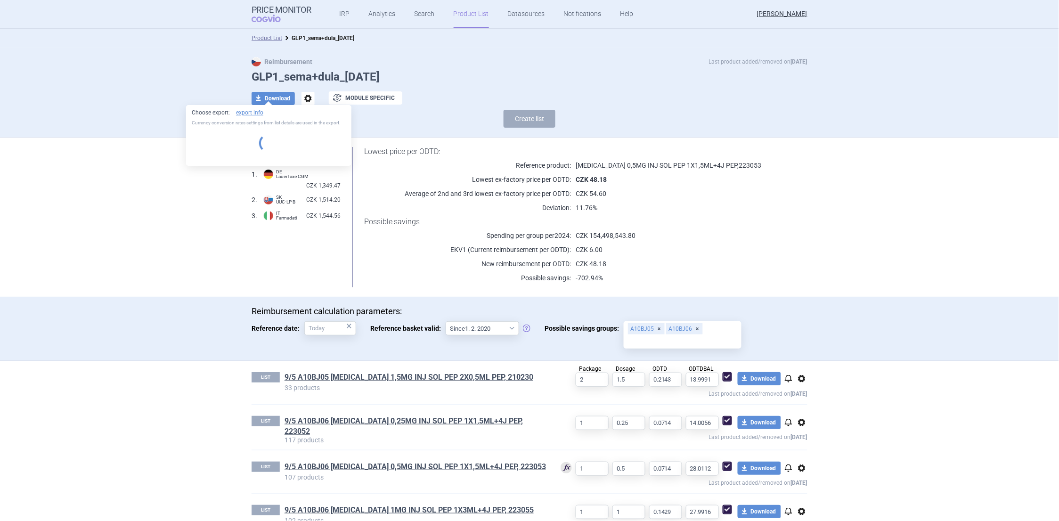
select select "EUR"
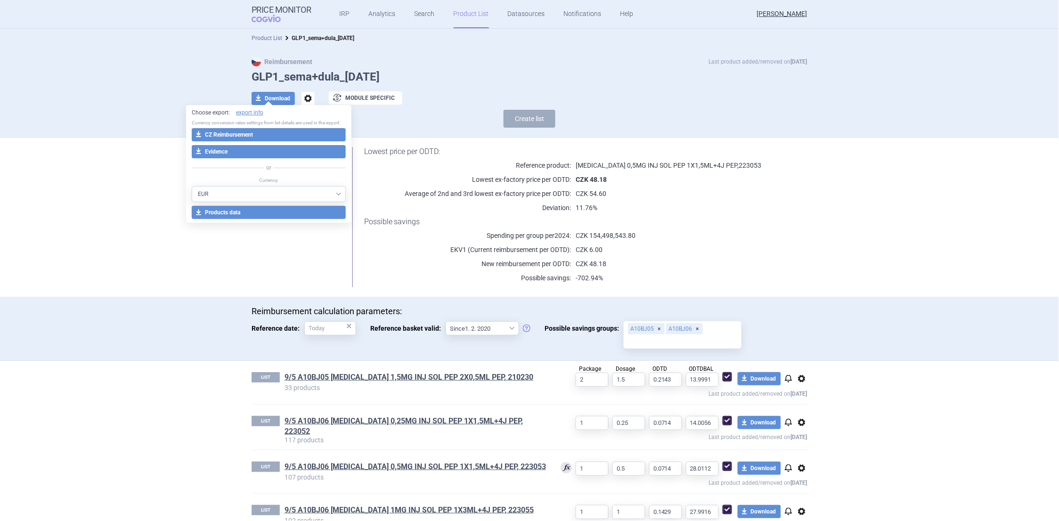
click at [263, 38] on link "Product List" at bounding box center [267, 38] width 31 height 7
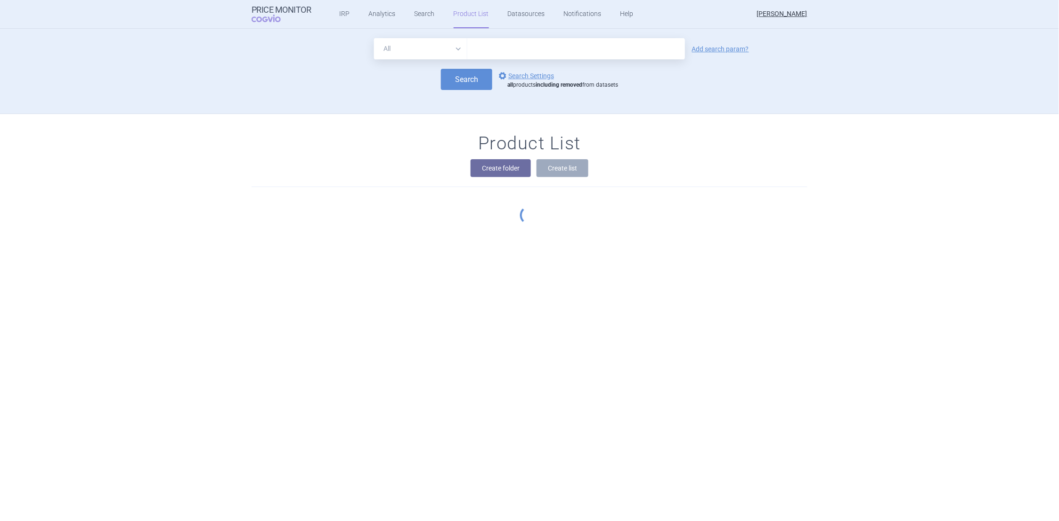
scroll to position [85, 0]
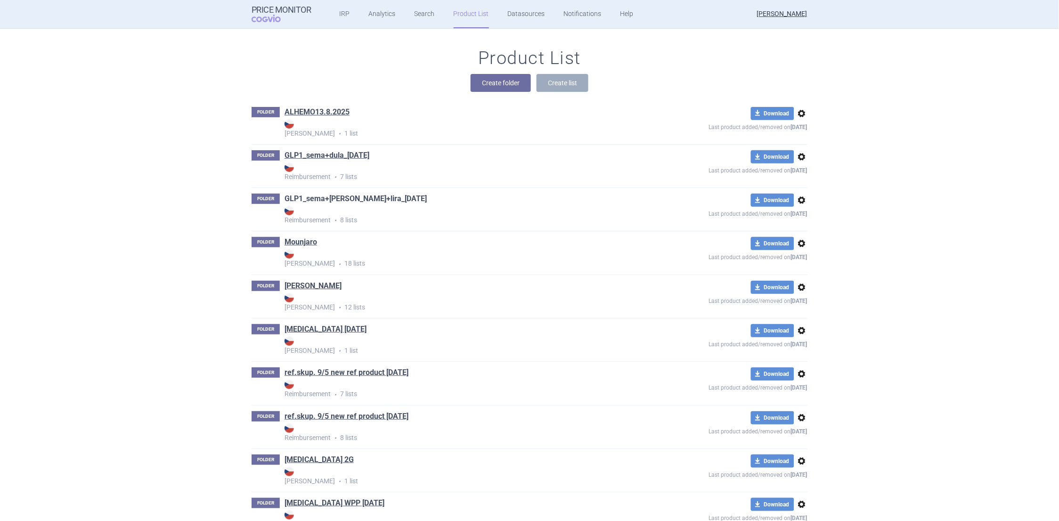
click at [321, 198] on link "GLP1_sema+[PERSON_NAME]+lira_[DATE]" at bounding box center [356, 199] width 142 height 10
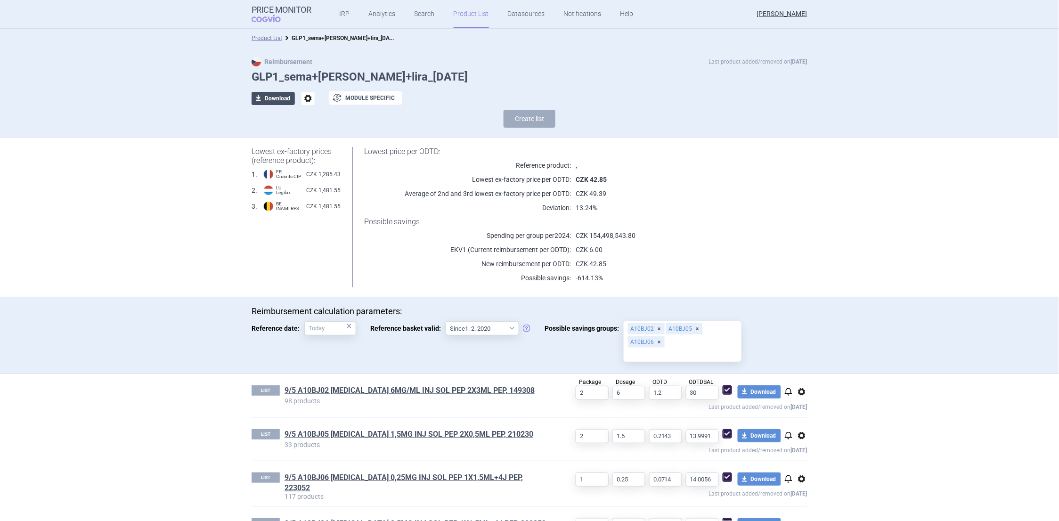
click at [269, 99] on button "download Download" at bounding box center [273, 98] width 43 height 13
select select "EUR"
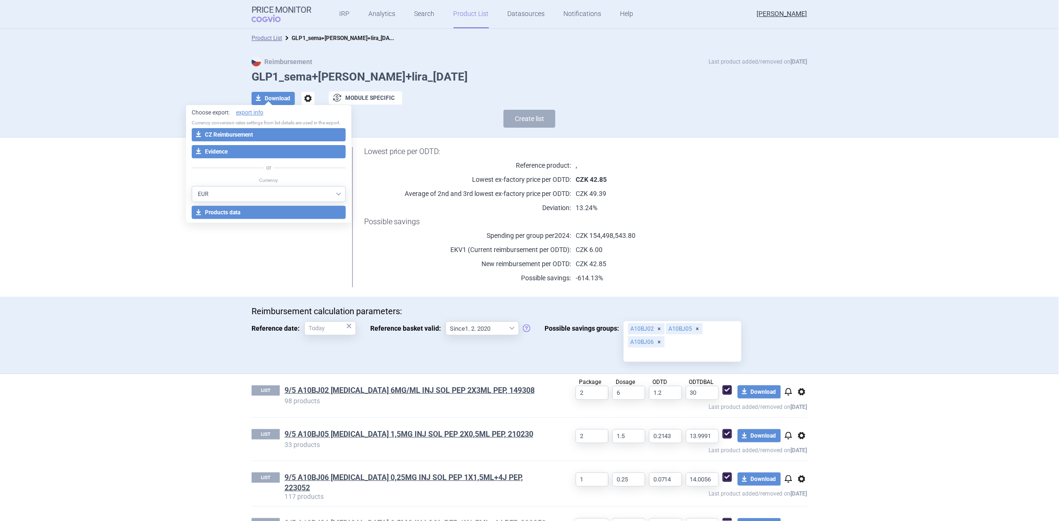
click at [305, 95] on span "options" at bounding box center [308, 98] width 13 height 13
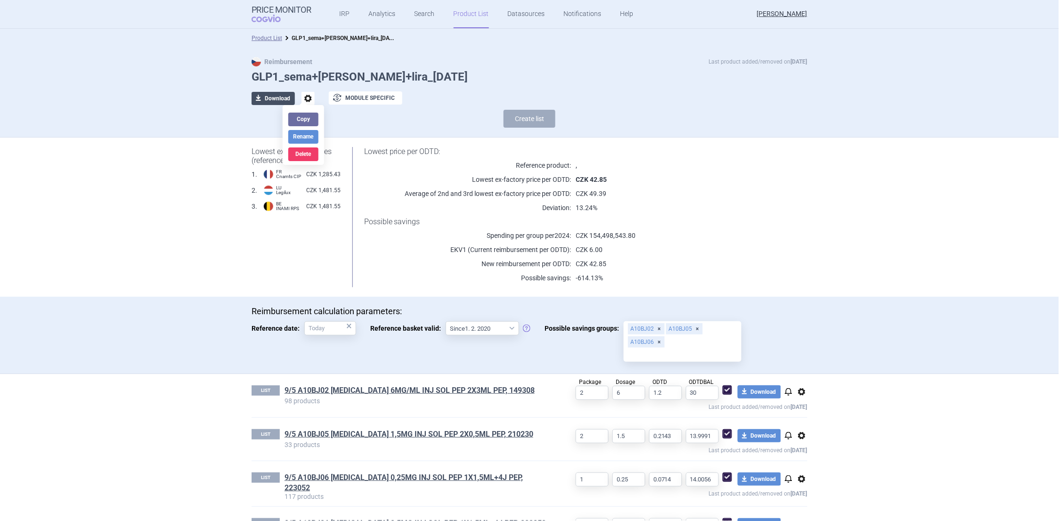
click at [266, 98] on button "download Download" at bounding box center [273, 98] width 43 height 13
select select "EUR"
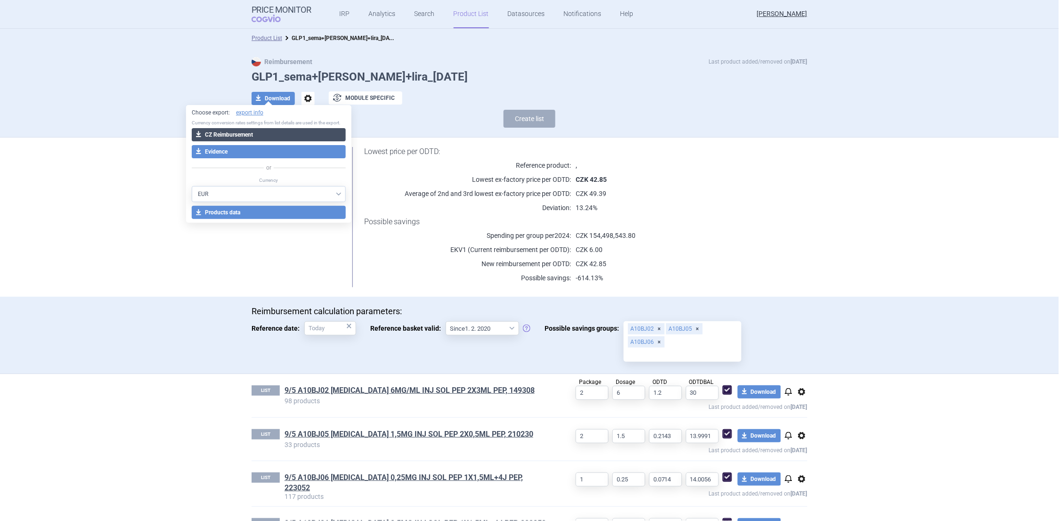
click at [232, 133] on button "download CZ Reimbursement" at bounding box center [269, 134] width 154 height 13
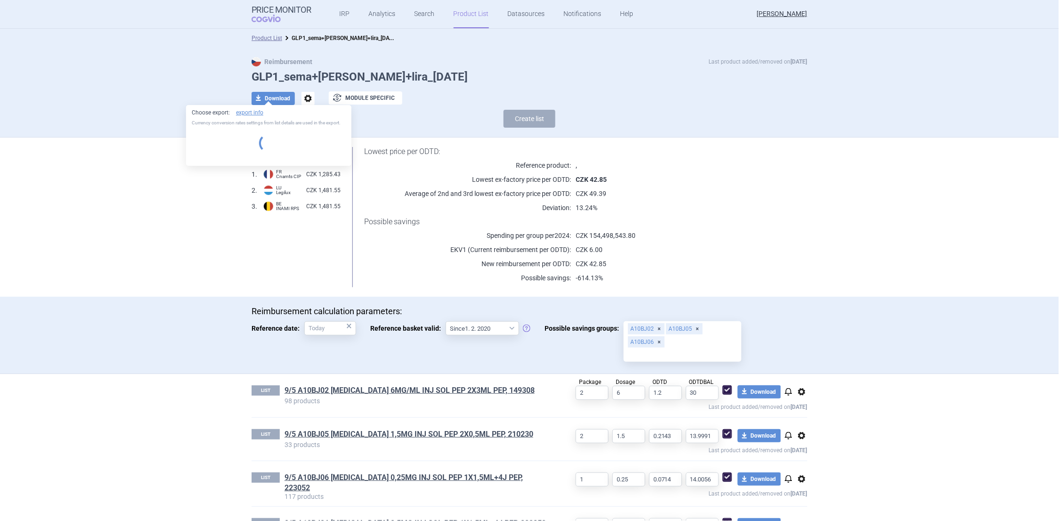
select select "EUR"
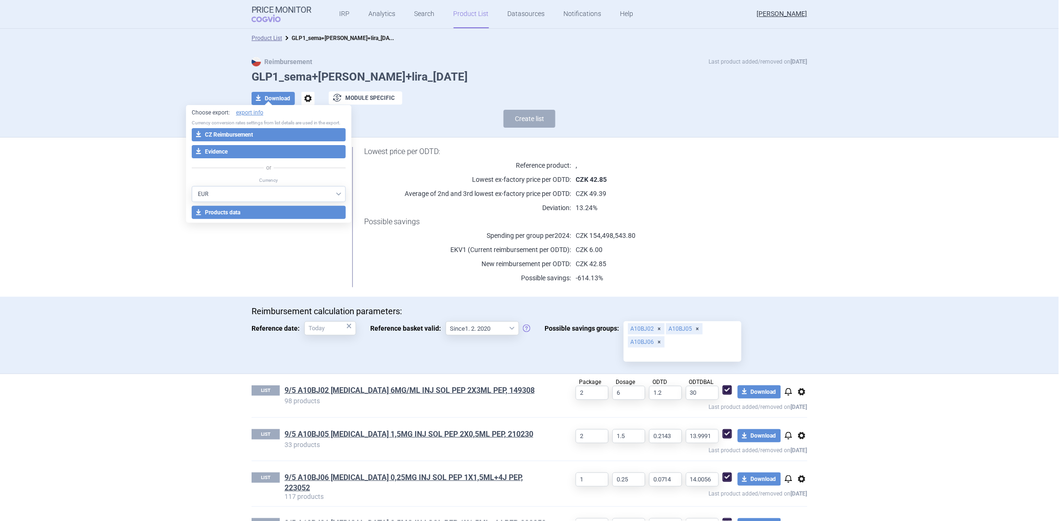
click at [116, 75] on div "Reimbursement Last product added/removed on [DATE] GLP1_sema+[PERSON_NAME]+lira…" at bounding box center [529, 93] width 1059 height 90
